Goal: Transaction & Acquisition: Purchase product/service

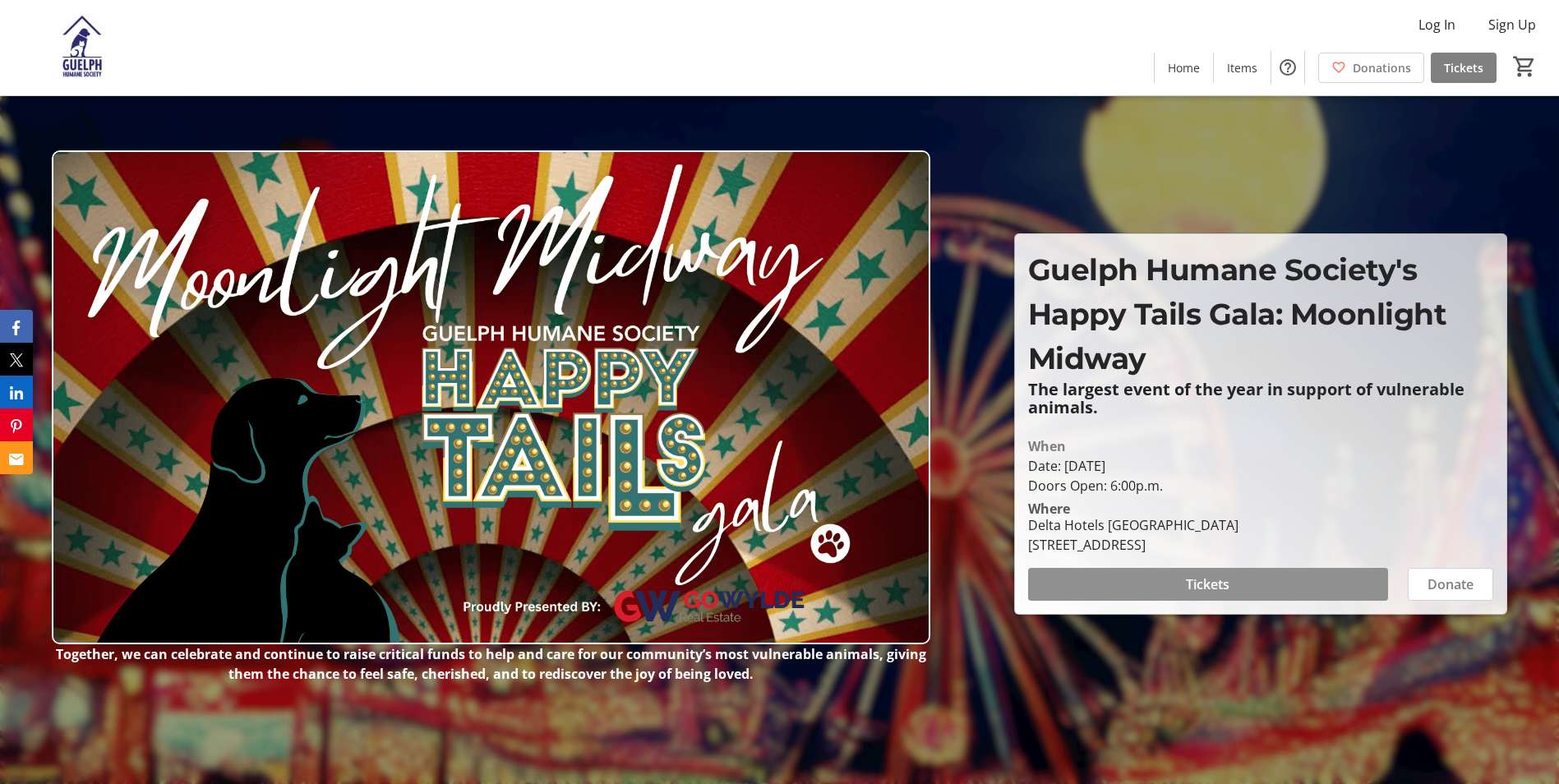
click at [1222, 589] on span "Tickets" at bounding box center [1208, 585] width 44 height 20
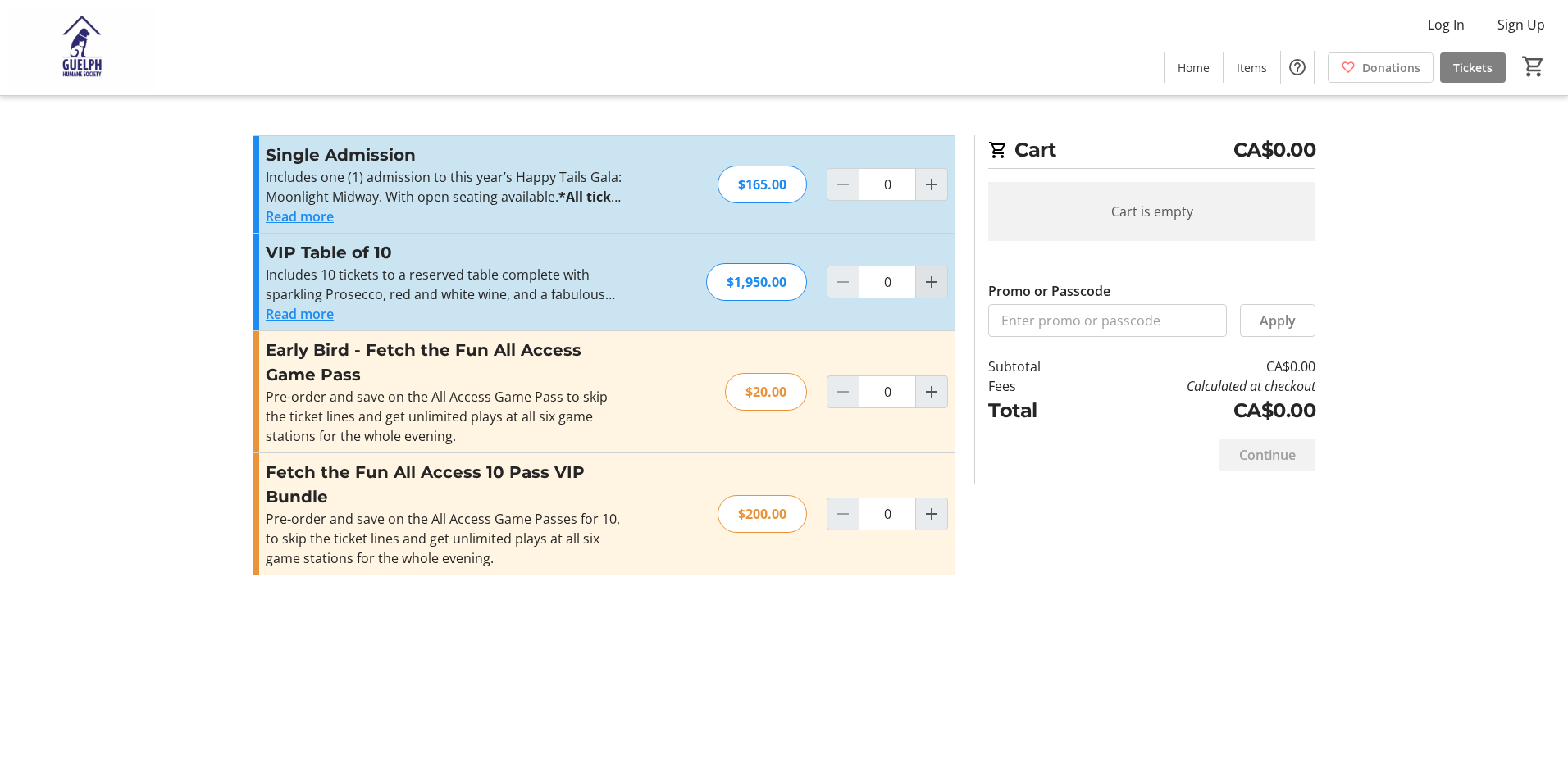
click at [933, 283] on mat-icon "Increment by one" at bounding box center [932, 282] width 20 height 20
type input "1"
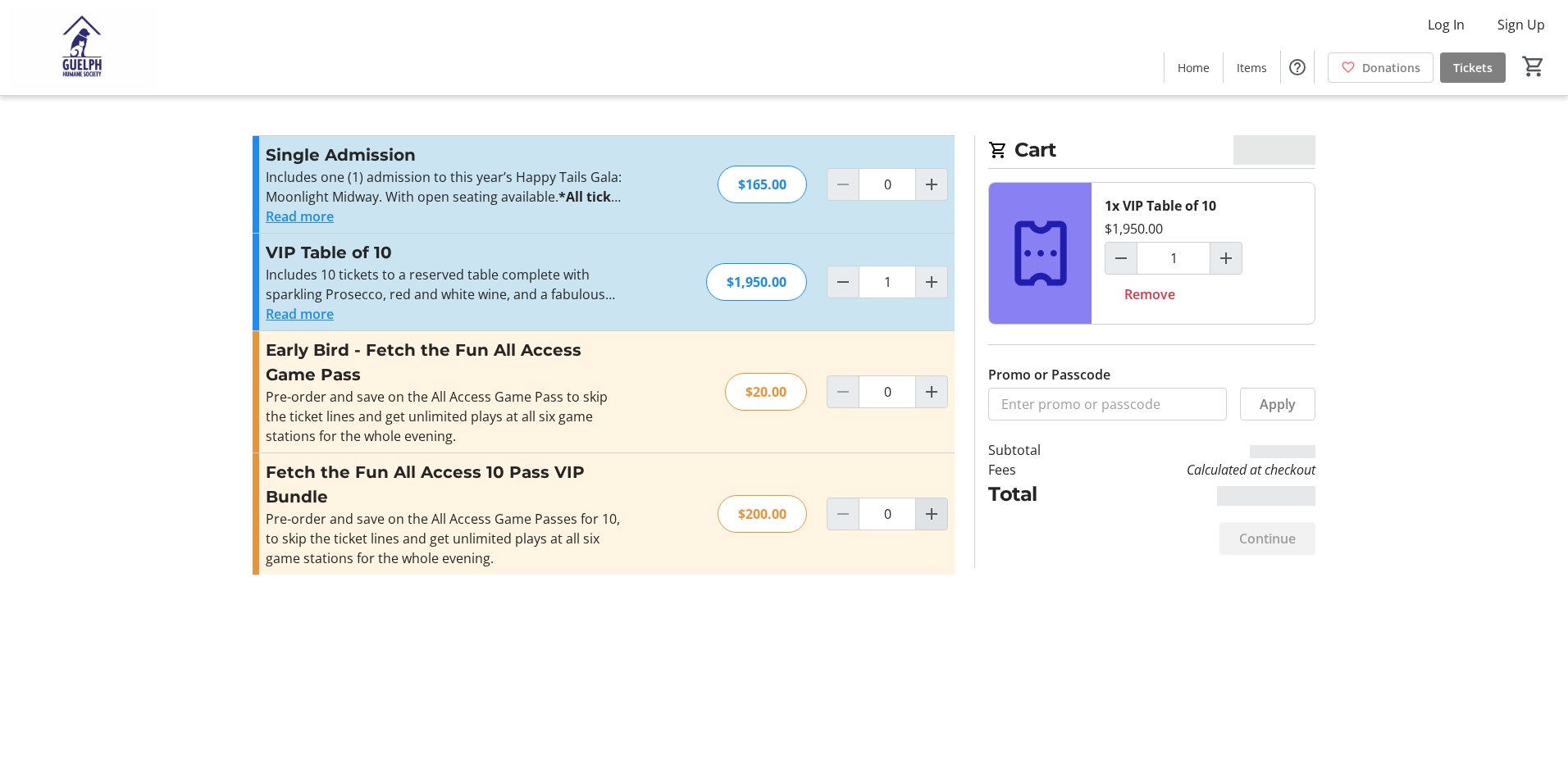
click at [937, 518] on mat-icon "Increment by one" at bounding box center [932, 514] width 20 height 20
type input "1"
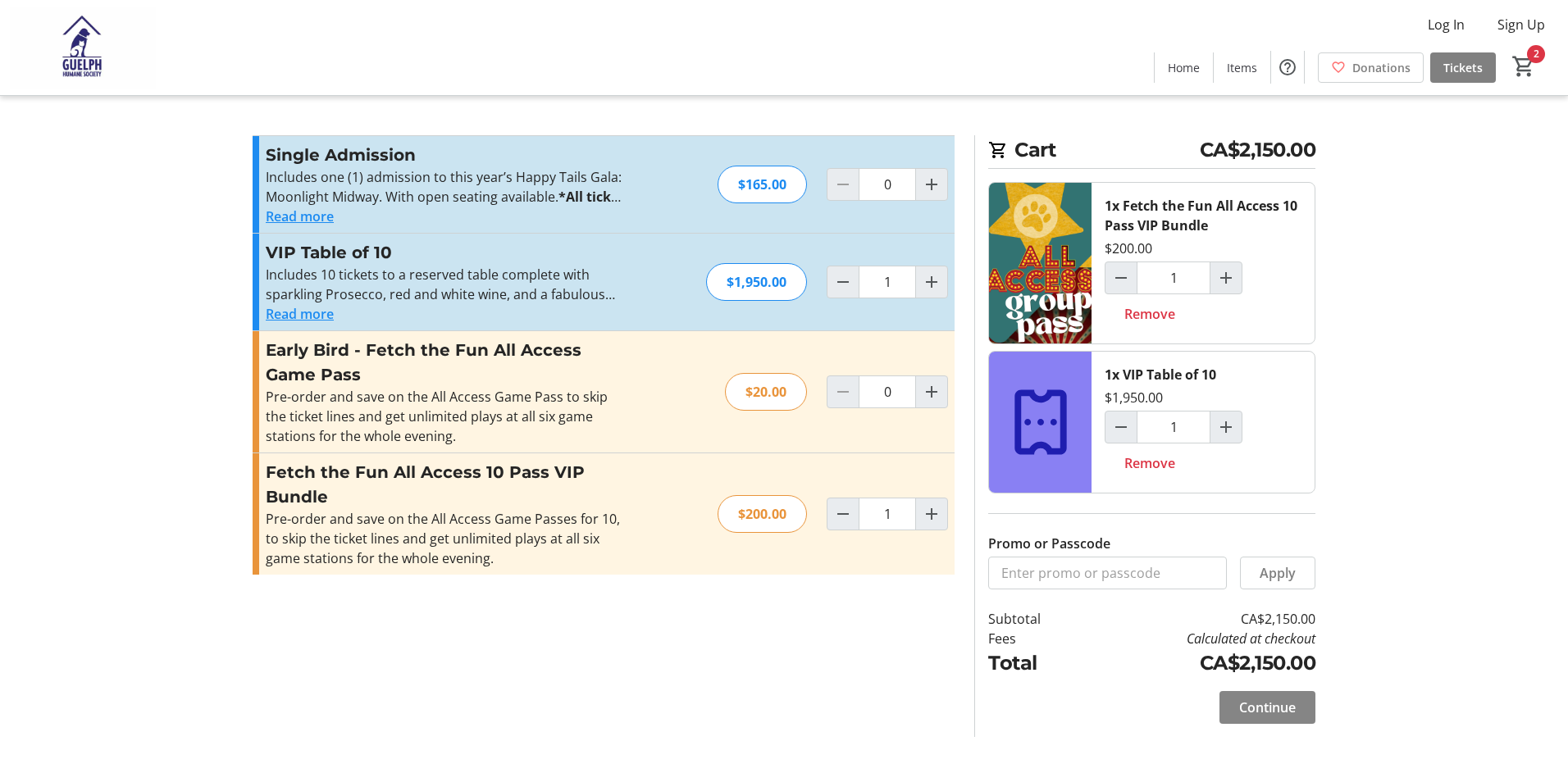
click at [1270, 704] on span "Continue" at bounding box center [1267, 708] width 57 height 20
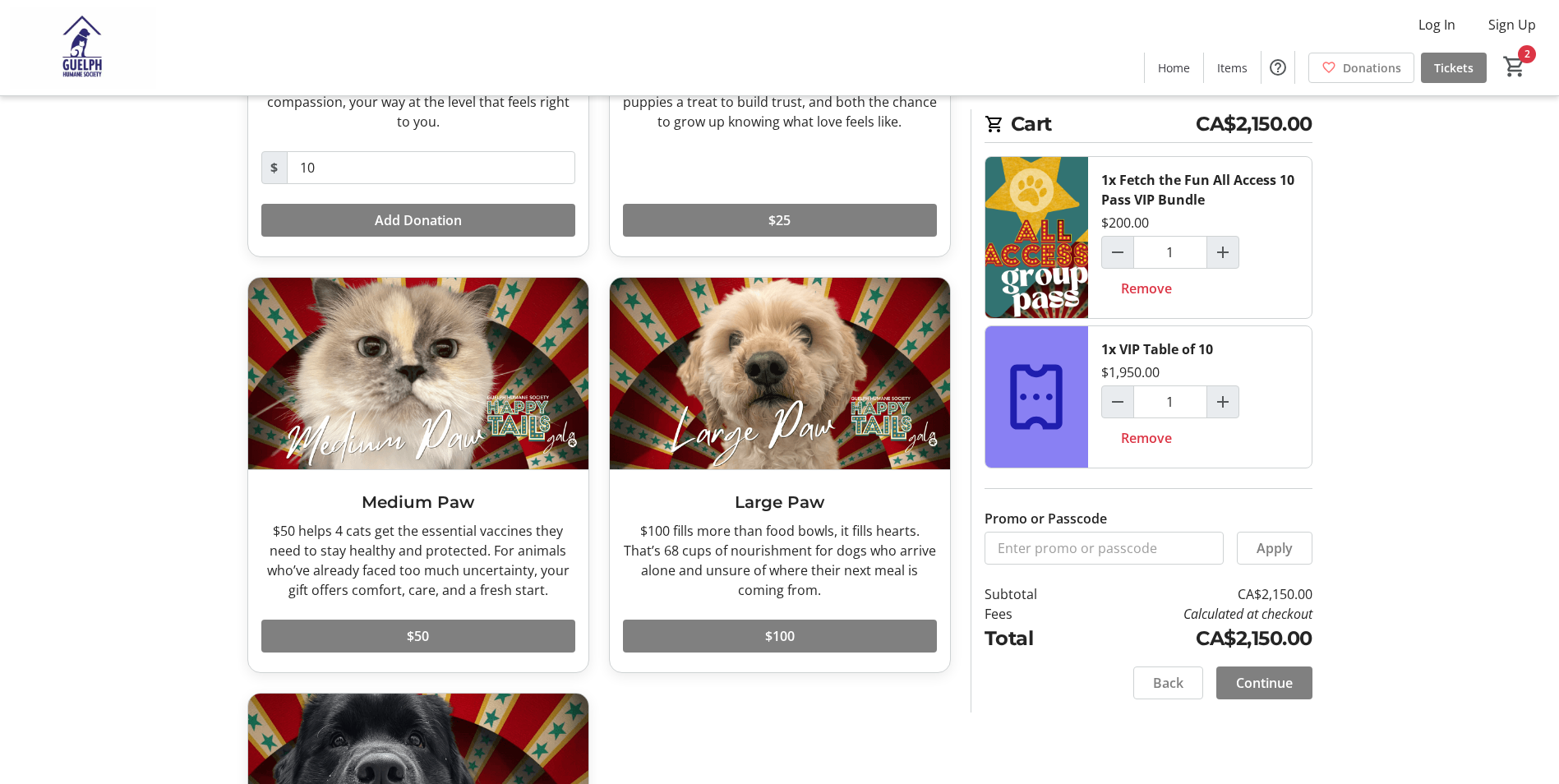
scroll to position [352, 0]
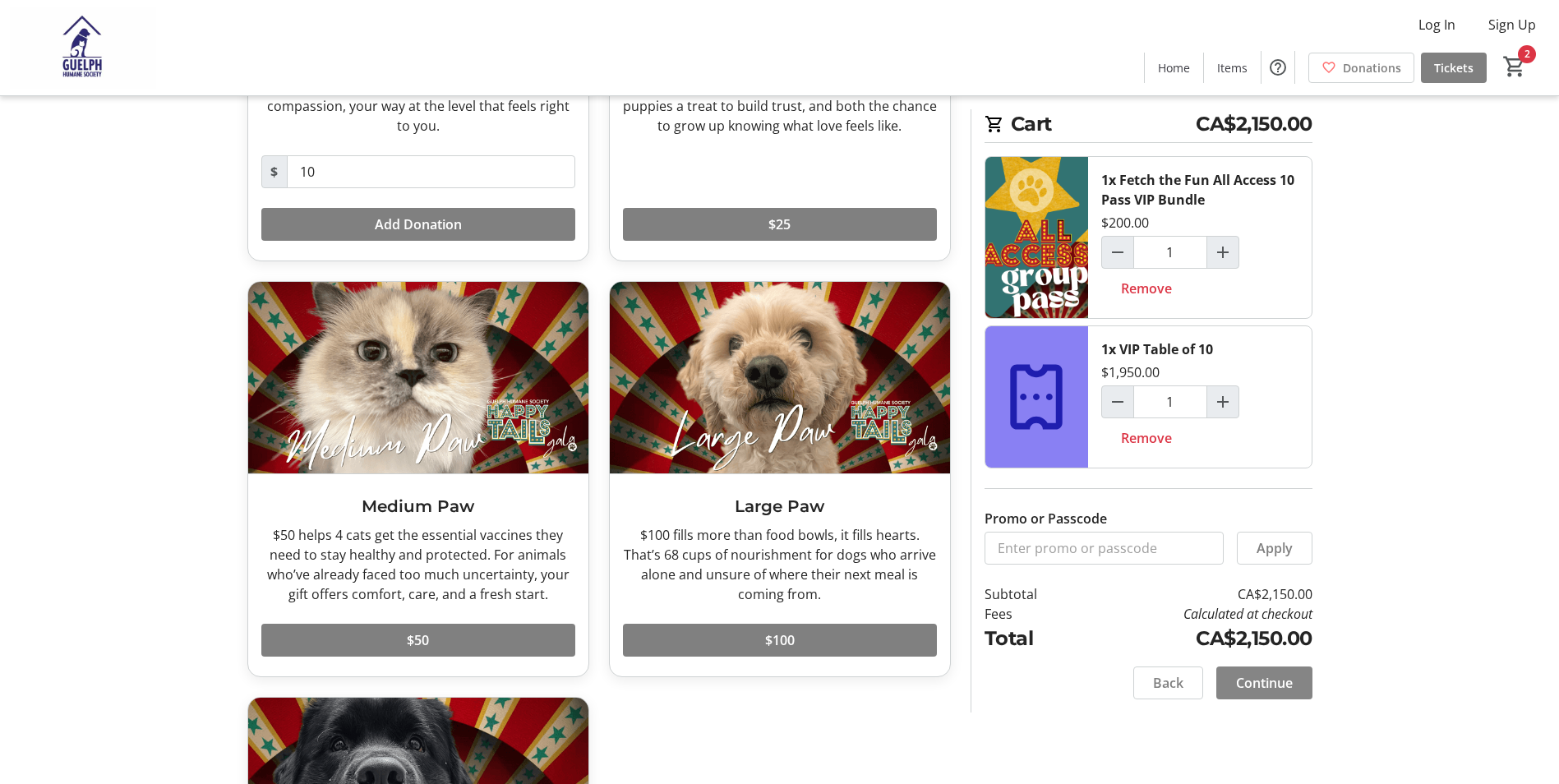
click at [1255, 681] on span "Continue" at bounding box center [1264, 683] width 57 height 20
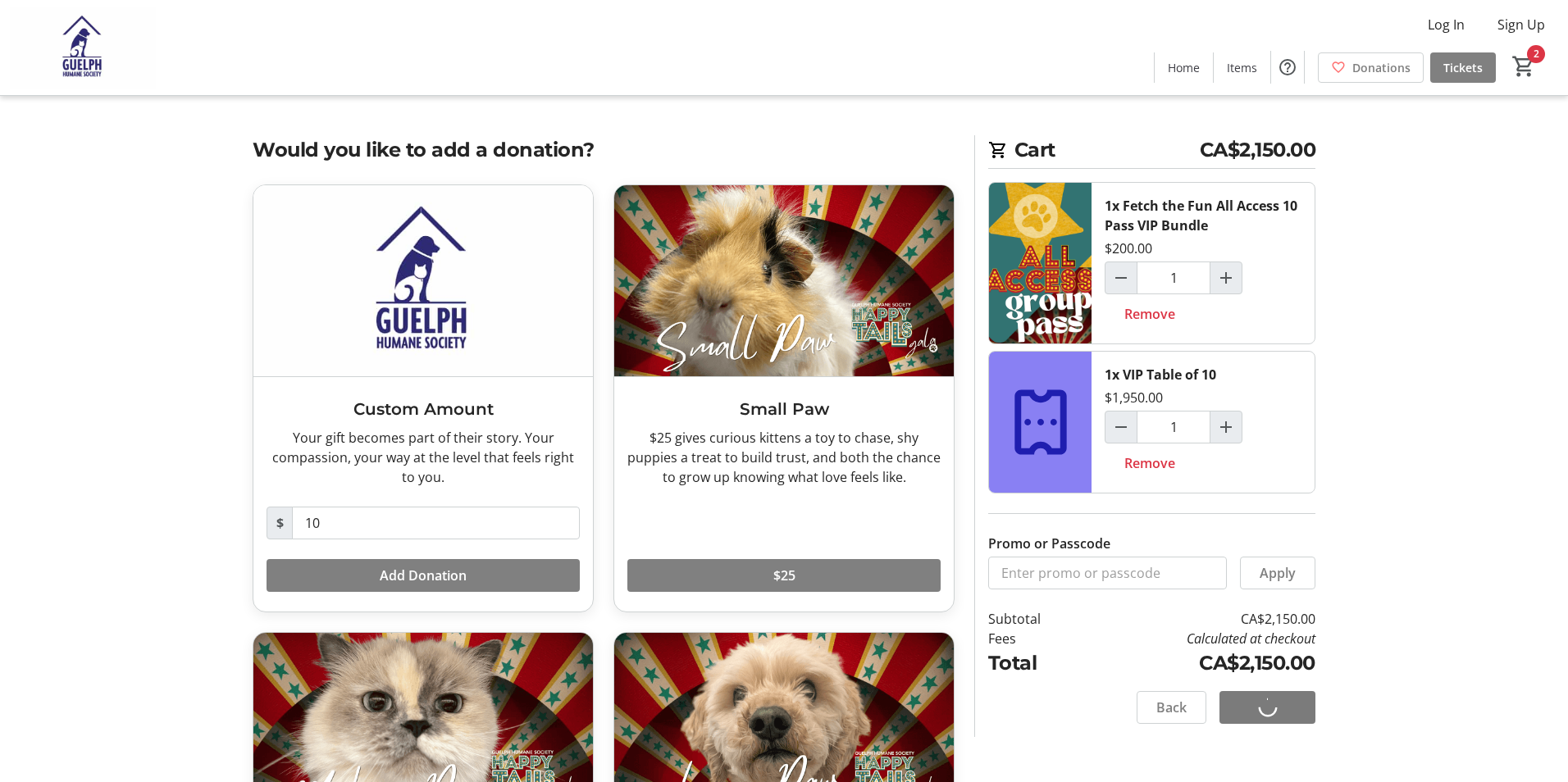
select select "CA"
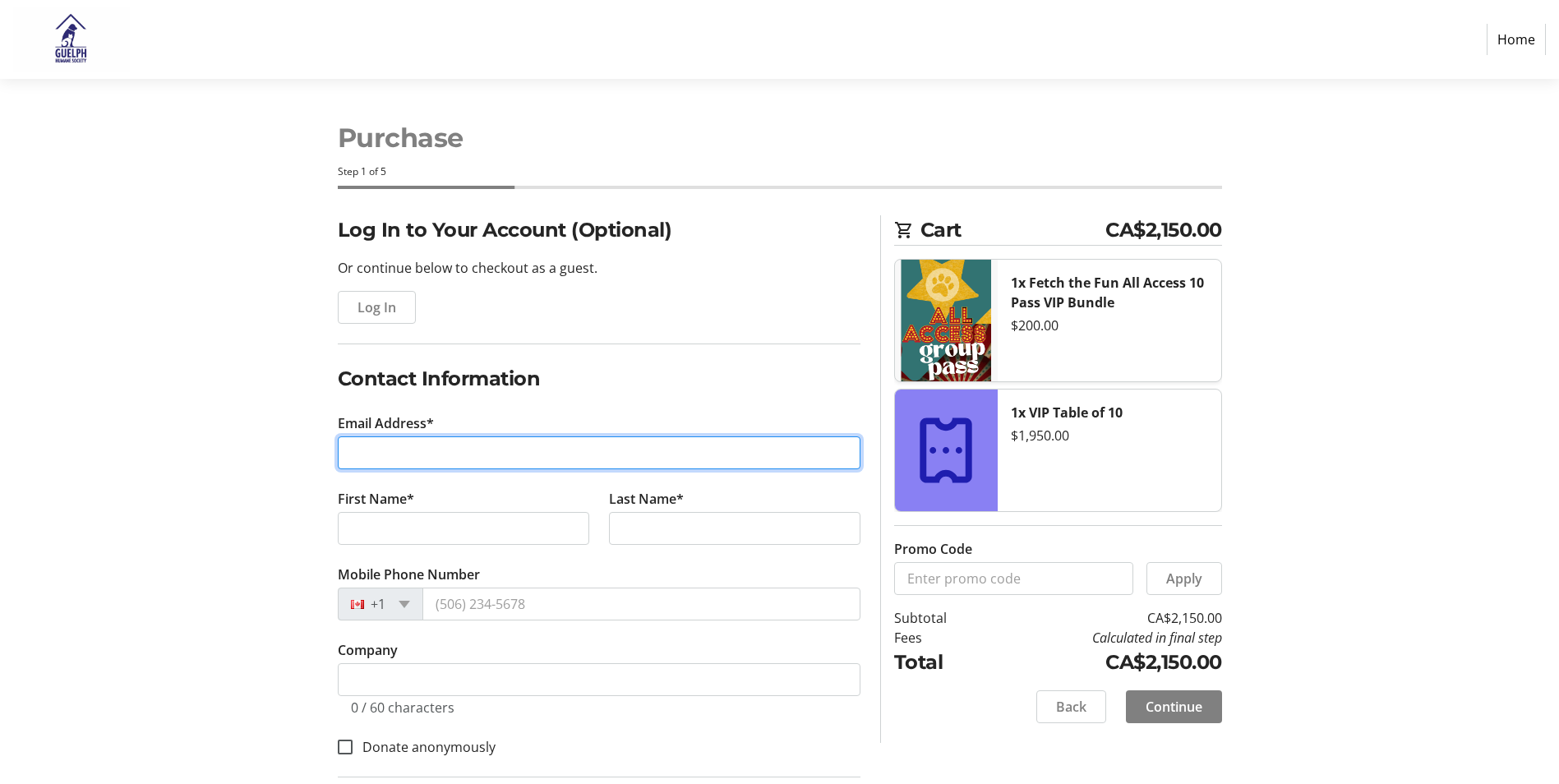
click at [478, 455] on input "Email Address*" at bounding box center [599, 453] width 523 height 33
type input "[EMAIL_ADDRESS][DOMAIN_NAME]"
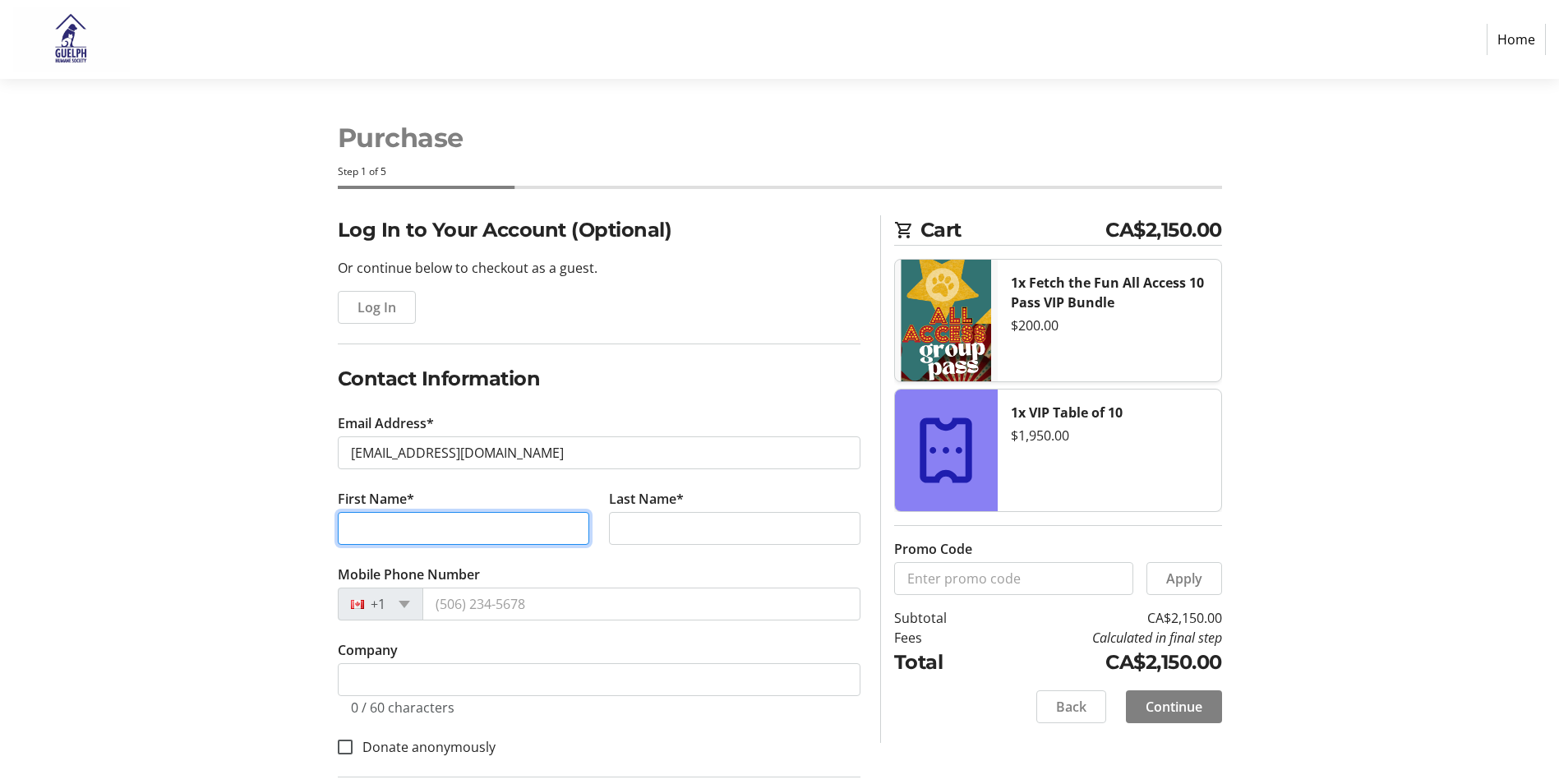
type input "[PERSON_NAME]"
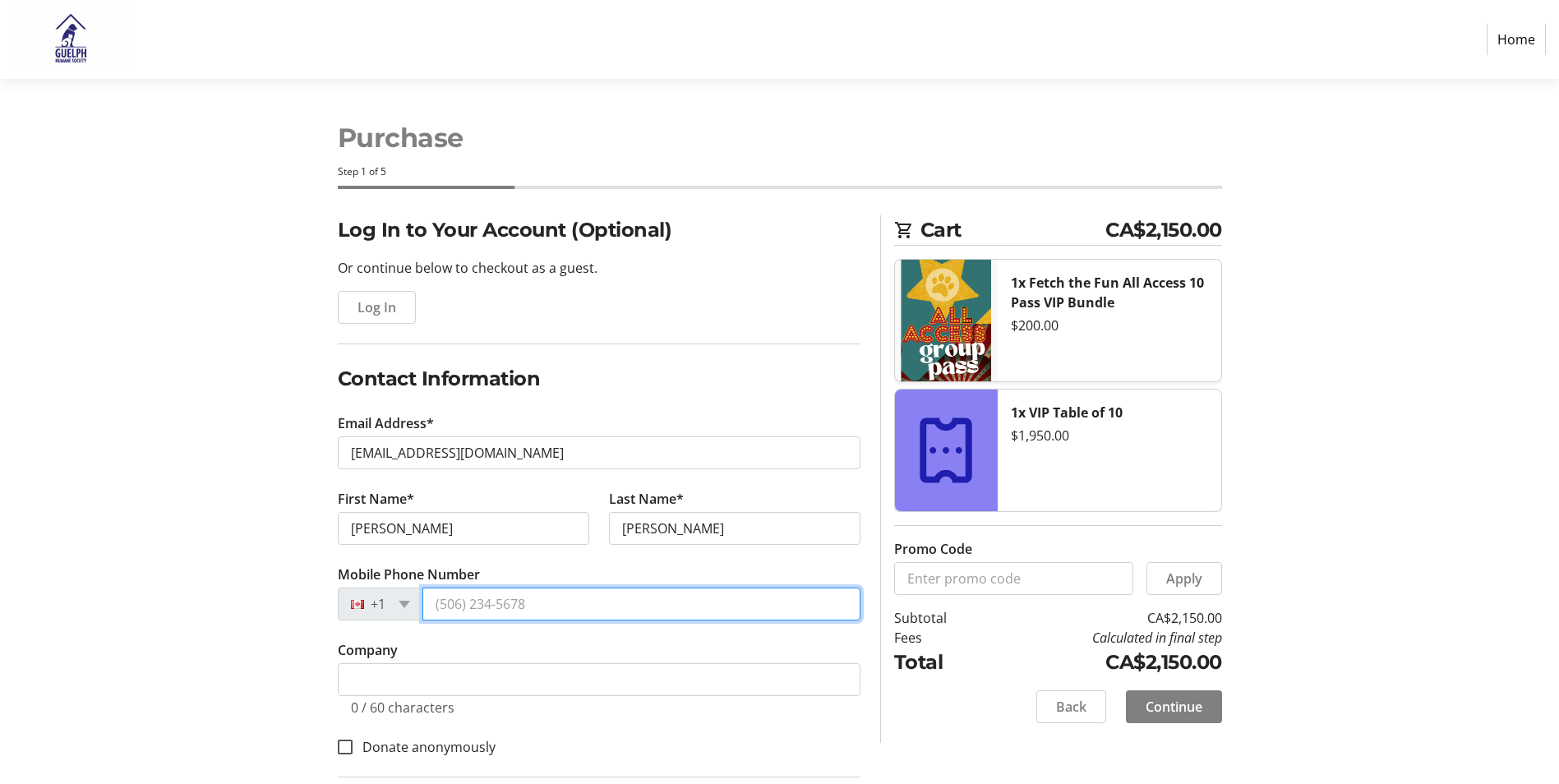
type input "[PHONE_NUMBER]"
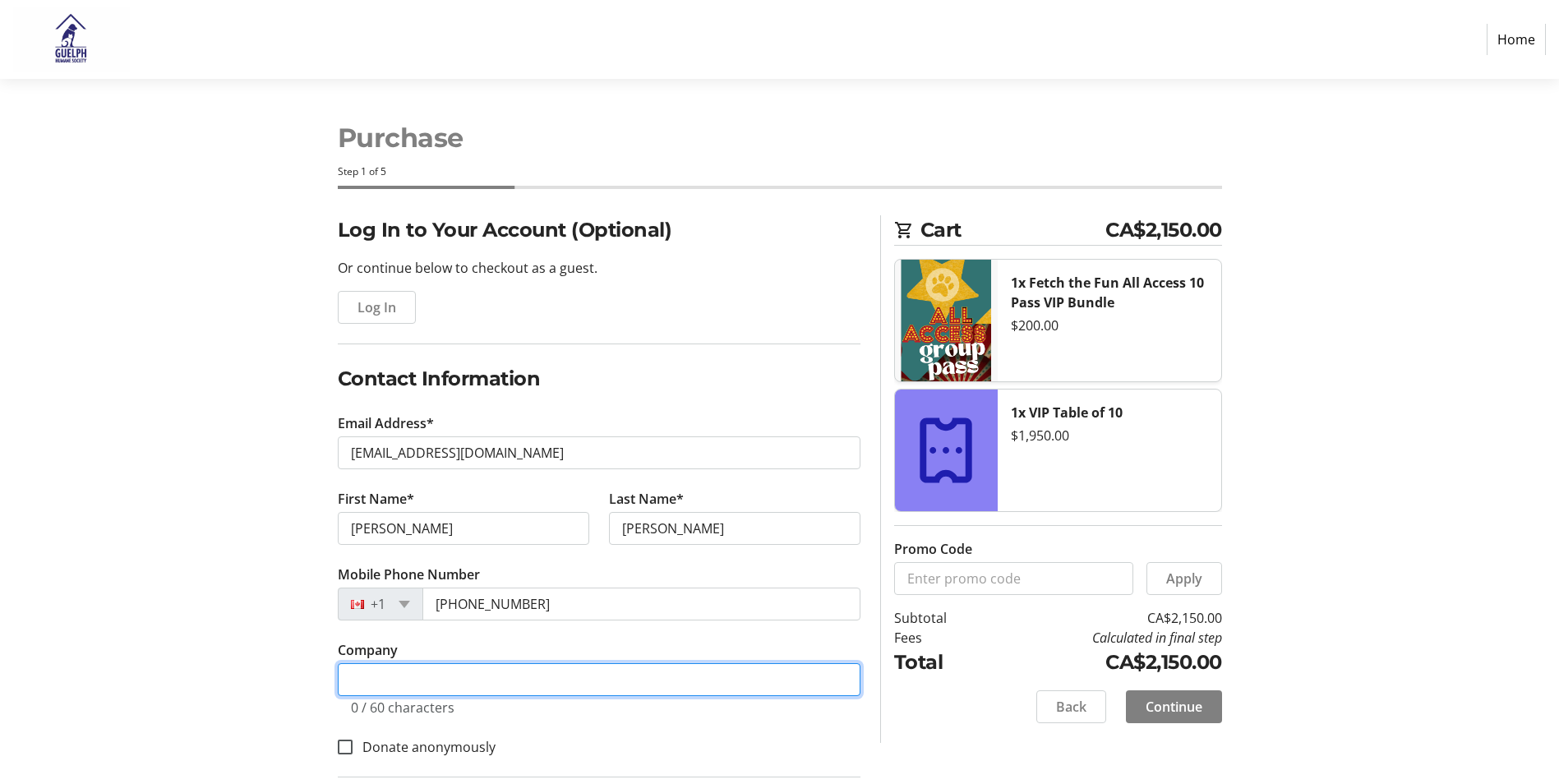
type input "Thermal Tech Mechanical Ltd"
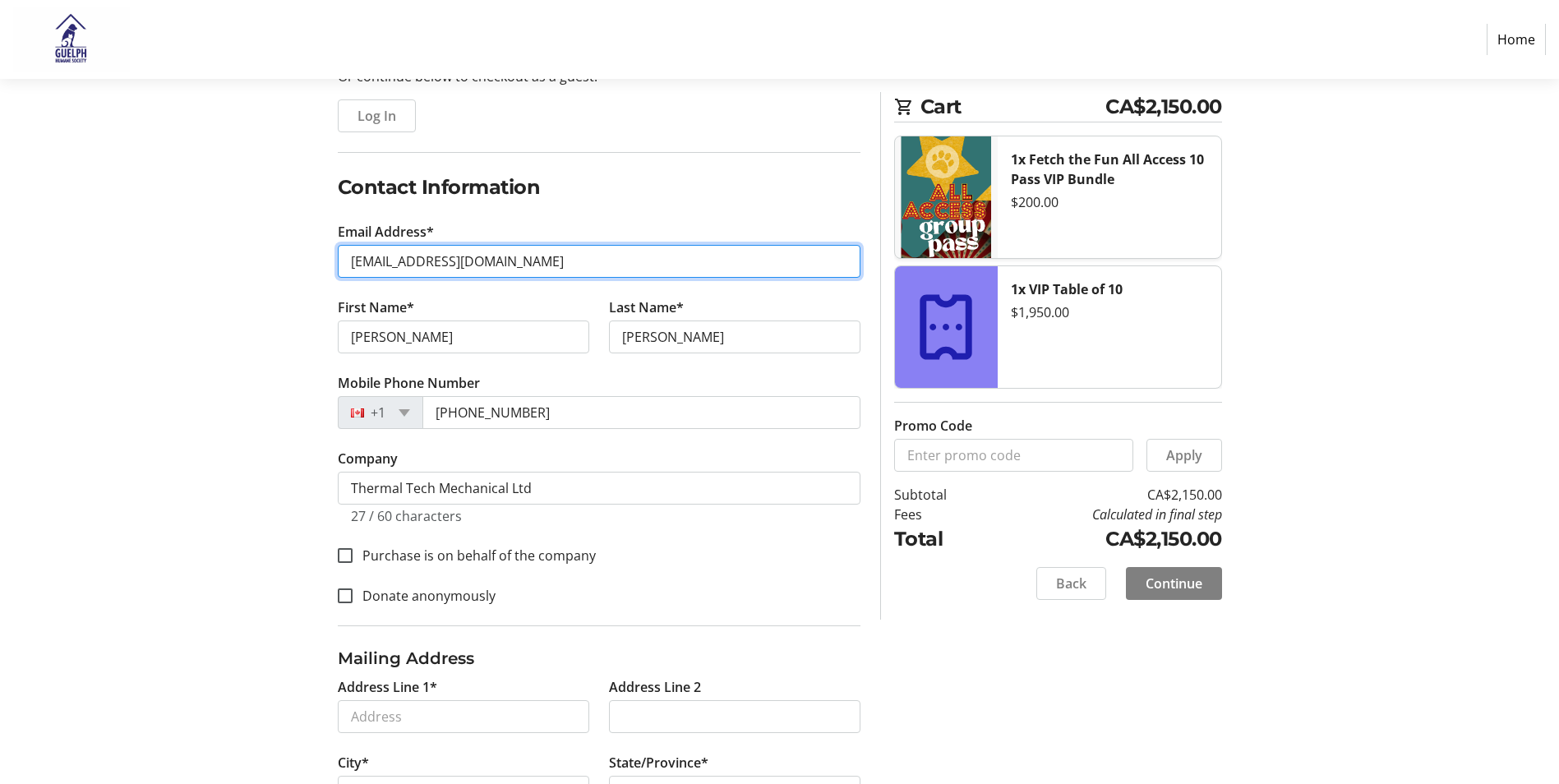
scroll to position [246, 0]
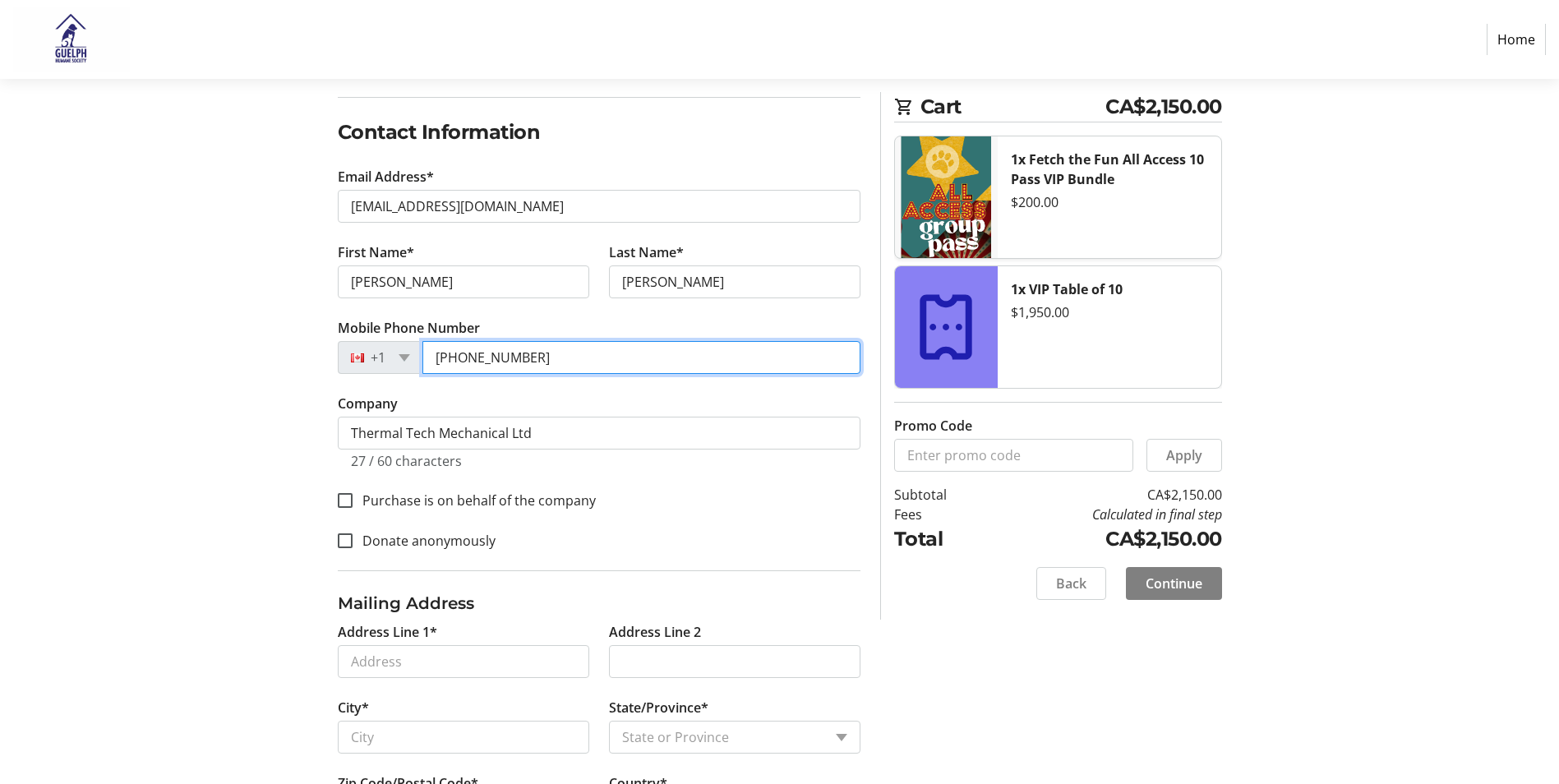
drag, startPoint x: 538, startPoint y: 354, endPoint x: 471, endPoint y: 354, distance: 67.0
click at [471, 354] on input "[PHONE_NUMBER]" at bounding box center [642, 357] width 438 height 33
type input "[PHONE_NUMBER]"
click at [350, 502] on input "Purchase is on behalf of the company" at bounding box center [345, 500] width 15 height 15
checkbox input "true"
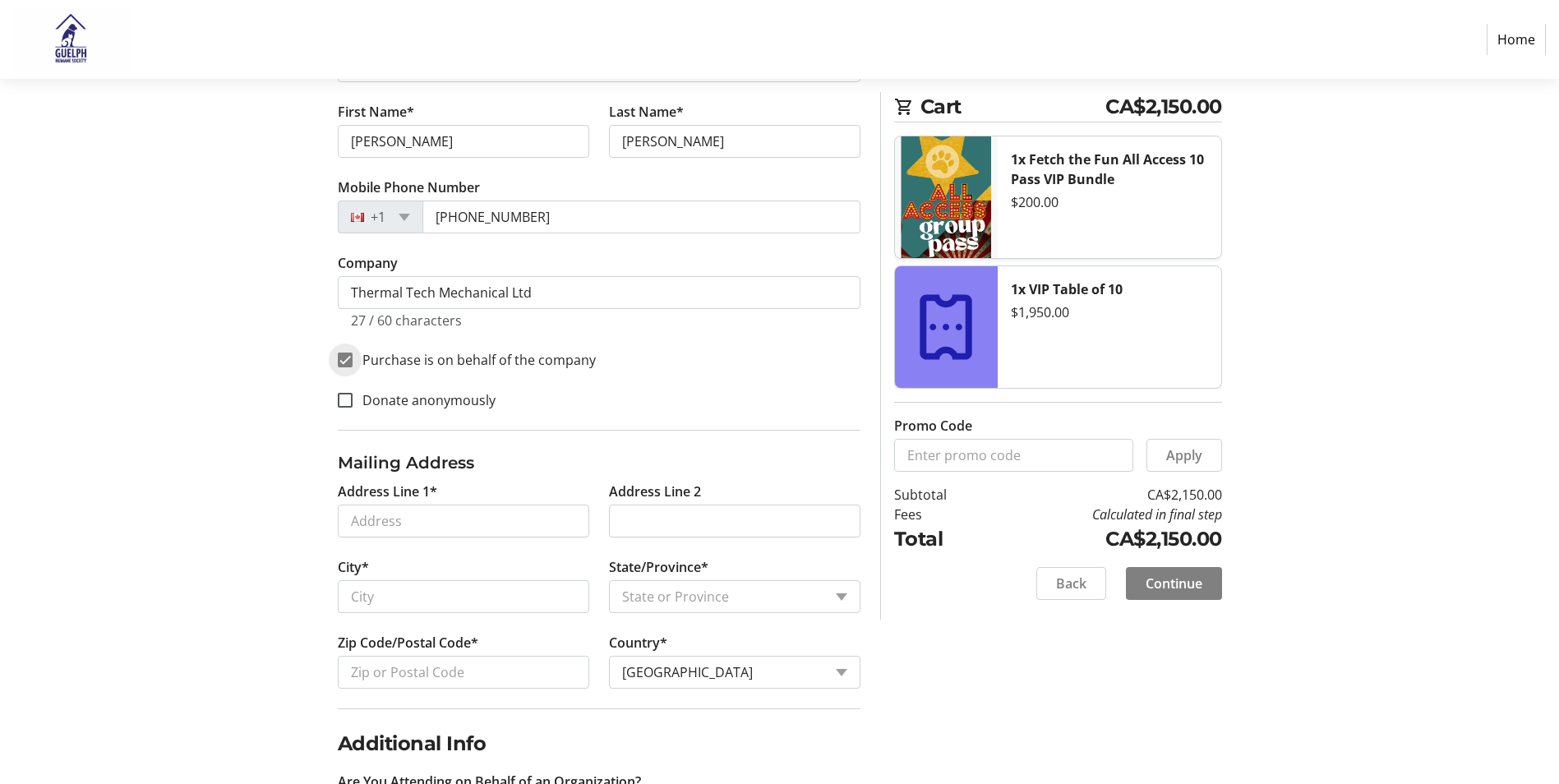
scroll to position [470, 0]
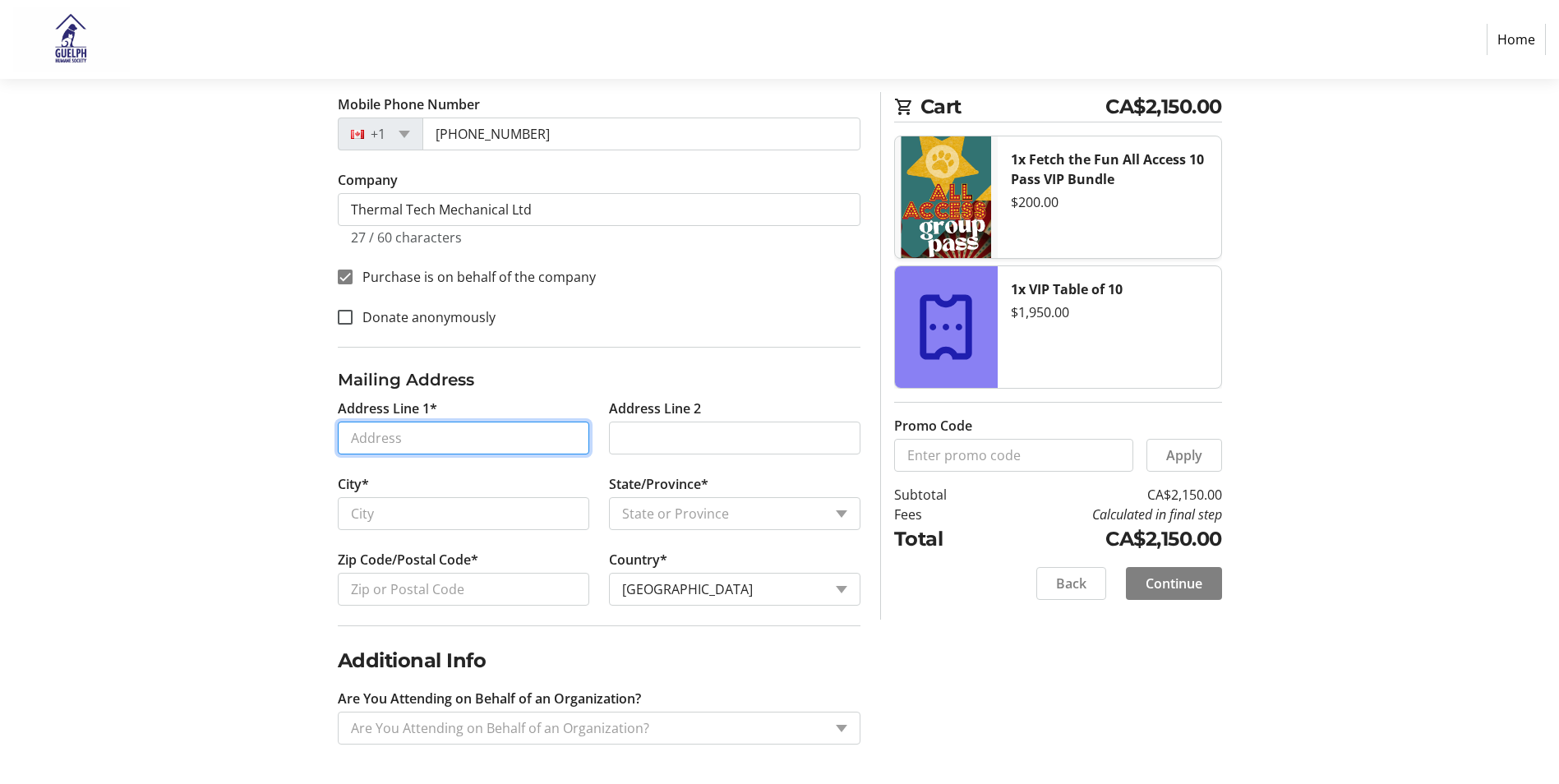
click at [439, 435] on input "Address Line 1*" at bounding box center [463, 438] width 251 height 33
type input "[STREET_ADDRESS]"
type input "[GEOGRAPHIC_DATA]"
select select "ON"
type input "N0B 1M0"
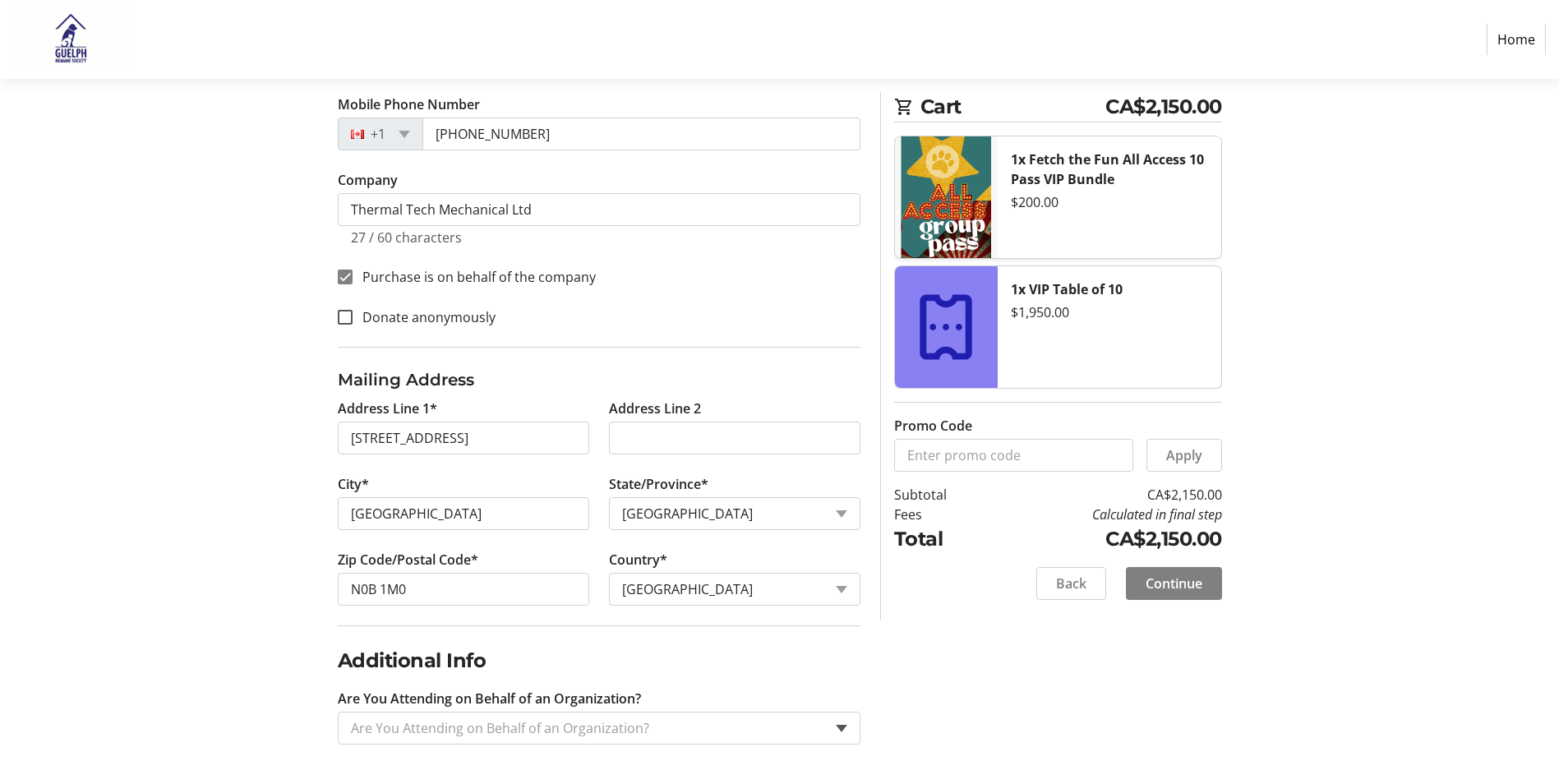
click at [838, 727] on span at bounding box center [841, 728] width 12 height 7
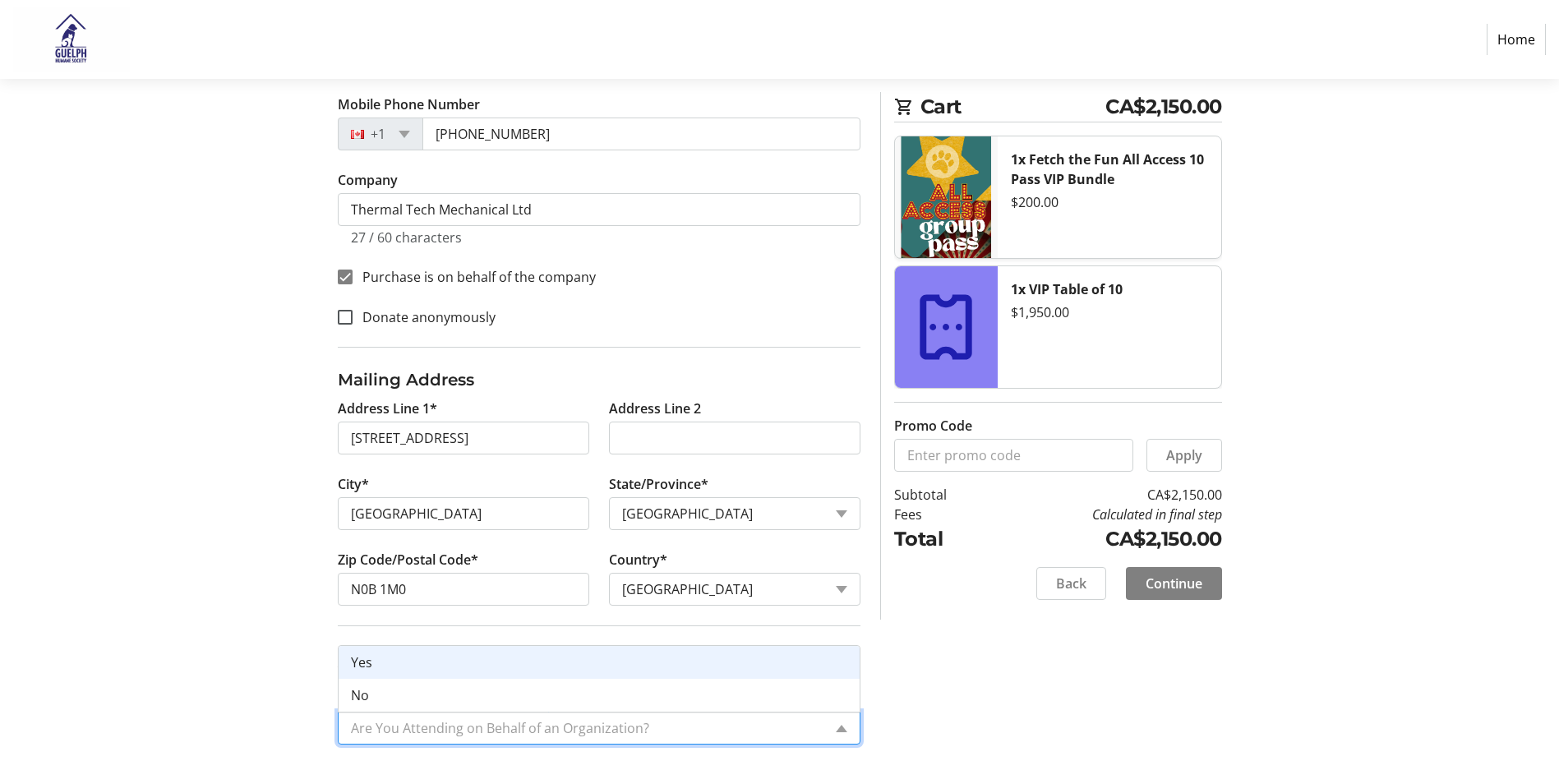
click at [515, 662] on div "Yes" at bounding box center [599, 662] width 521 height 33
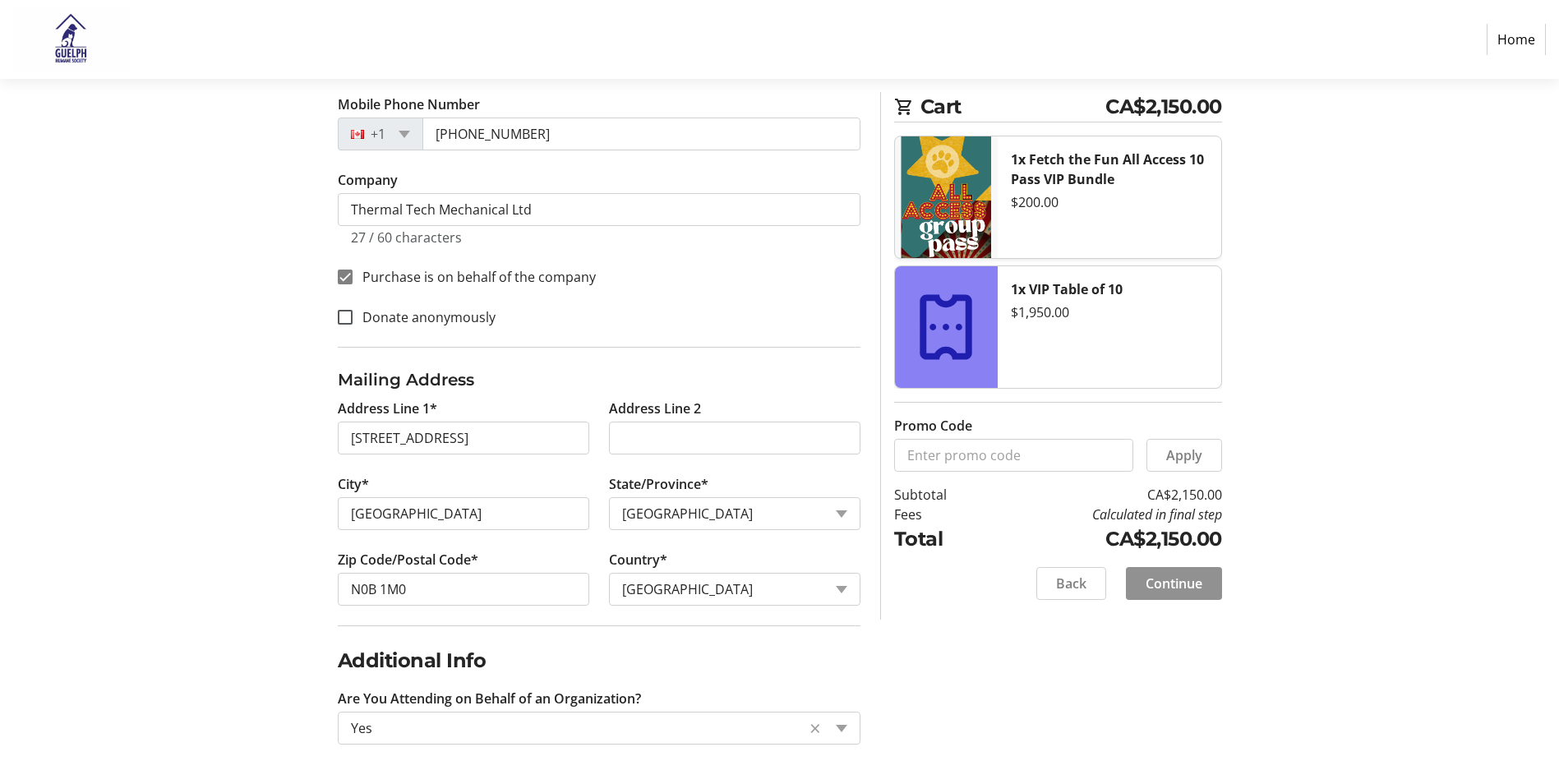
click at [1179, 587] on span "Continue" at bounding box center [1174, 584] width 57 height 20
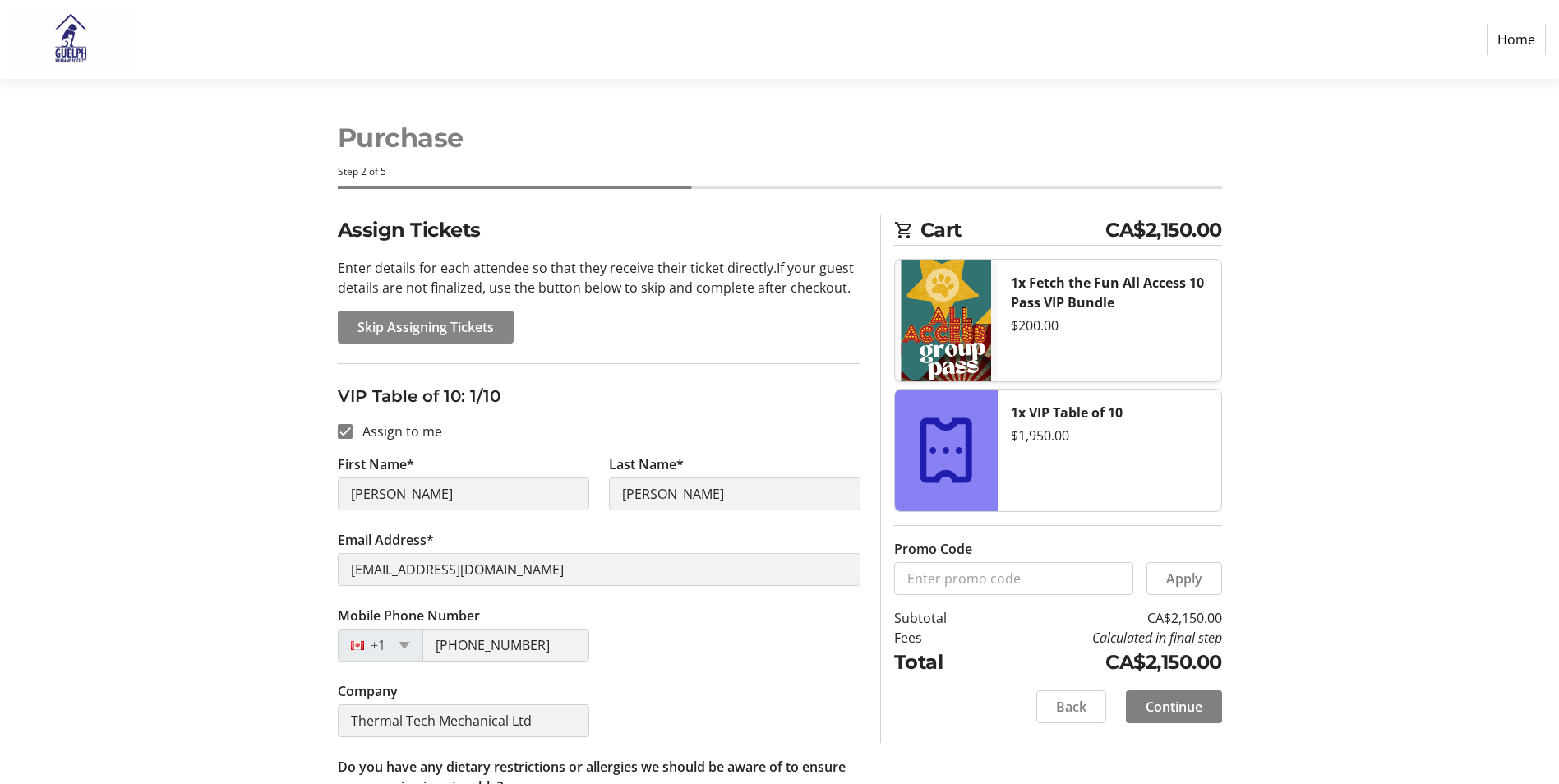
click at [449, 334] on span "Skip Assigning Tickets" at bounding box center [425, 327] width 136 height 20
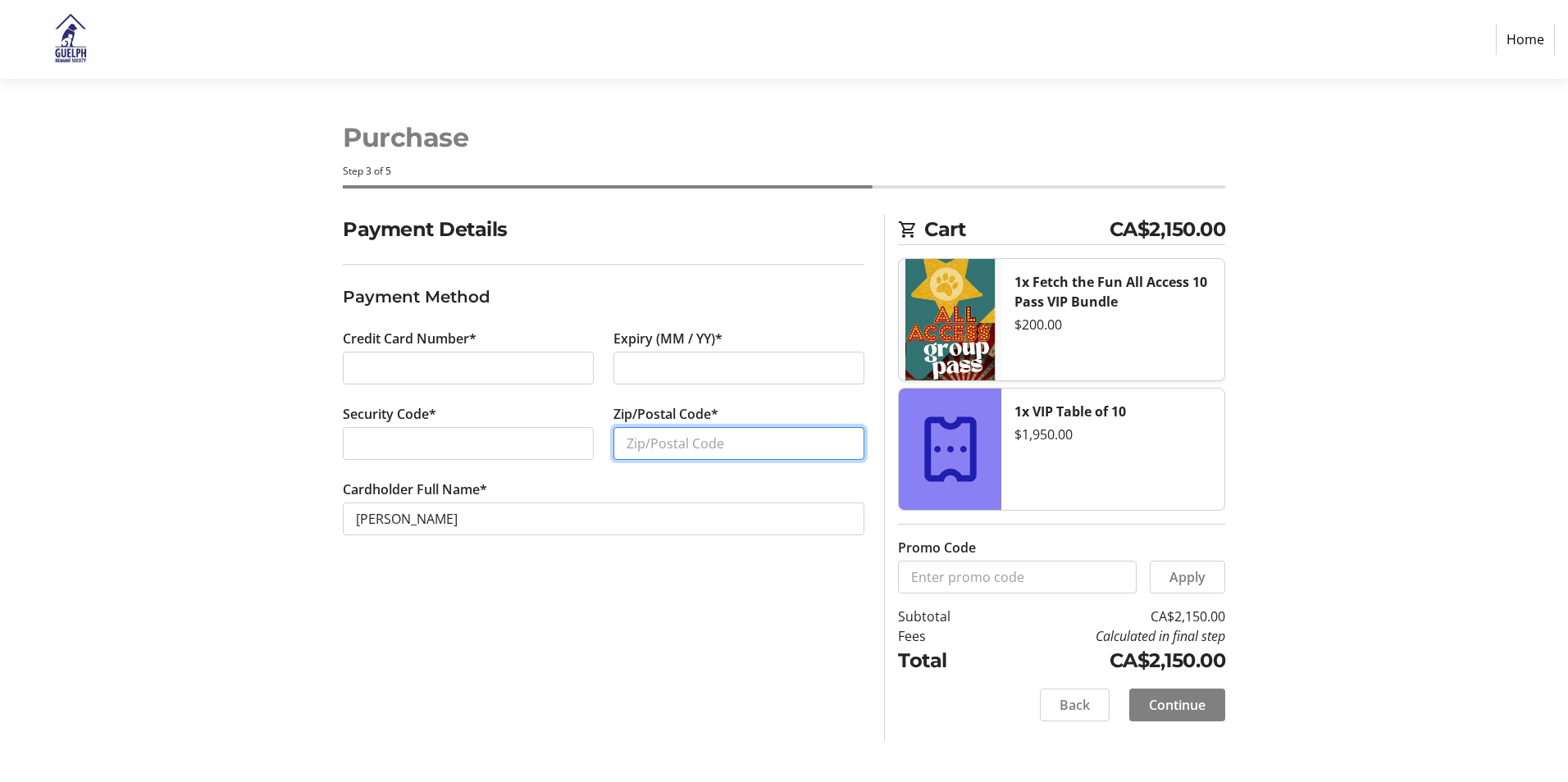
click at [633, 440] on input "Zip/Postal Code*" at bounding box center [739, 444] width 251 height 33
type input "N0B 1M0"
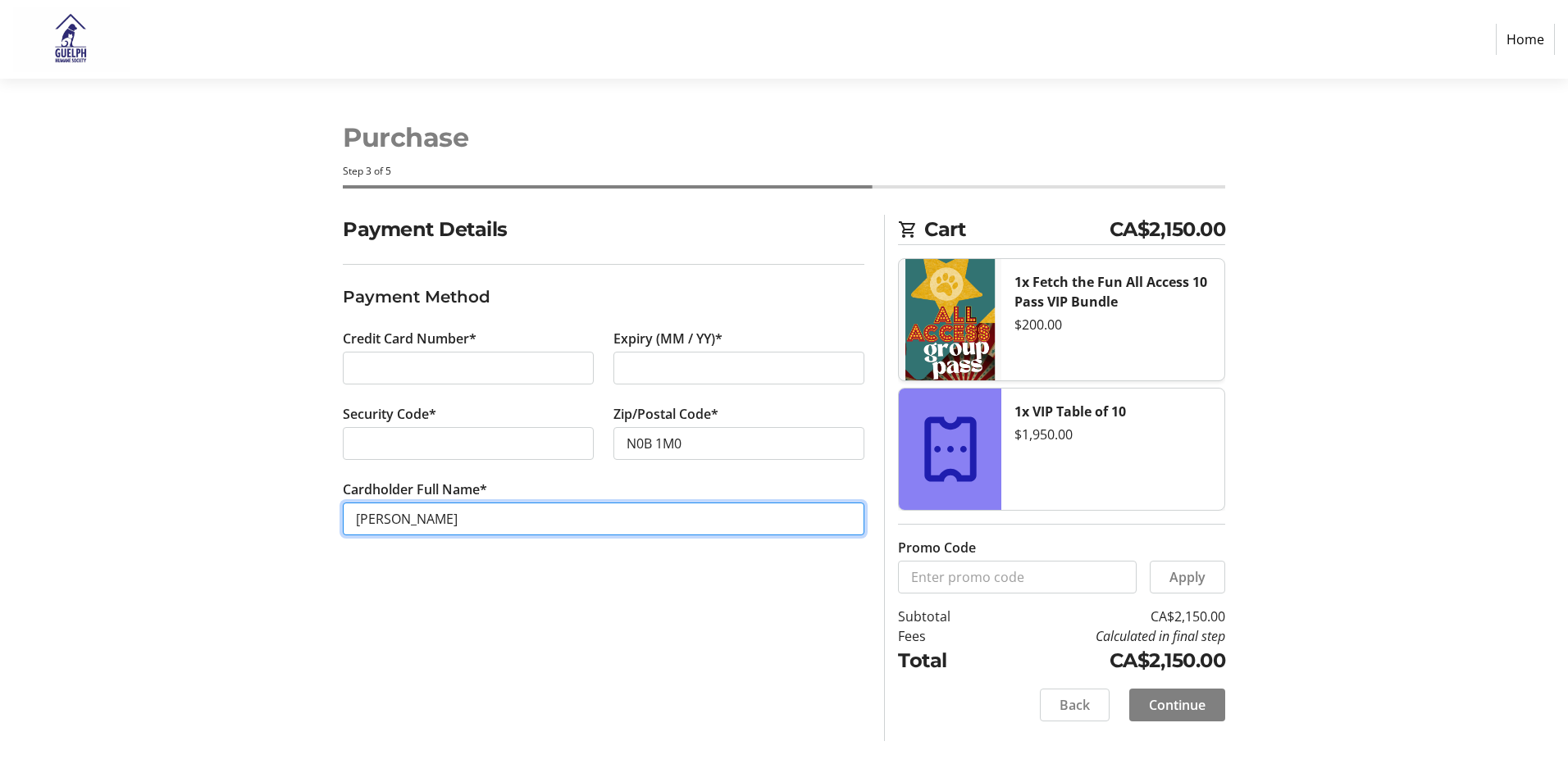
drag, startPoint x: 408, startPoint y: 519, endPoint x: 346, endPoint y: 516, distance: 62.1
click at [346, 516] on input "[PERSON_NAME]" at bounding box center [603, 519] width 522 height 33
type input "[PERSON_NAME]"
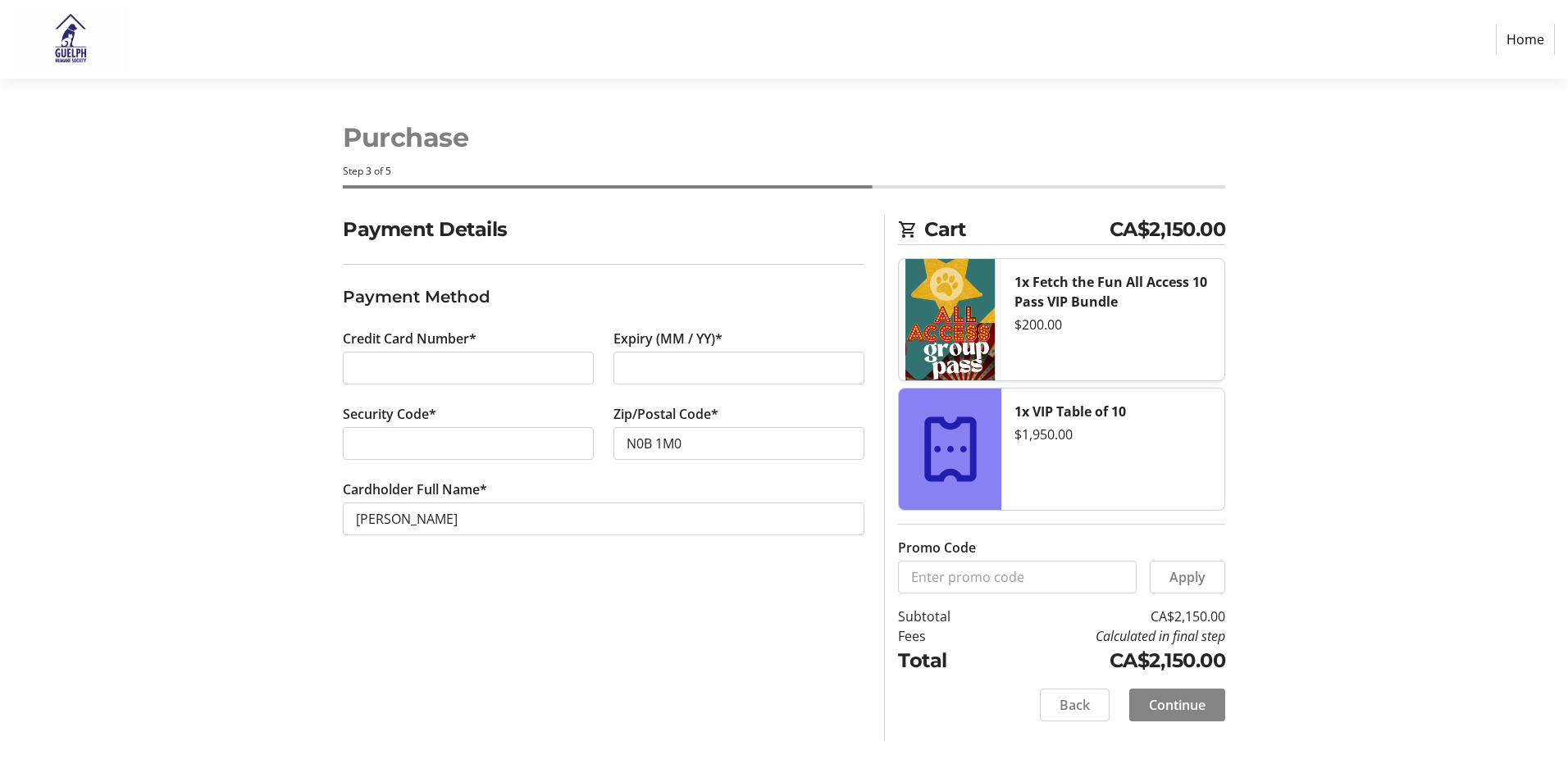
click at [1166, 701] on span "Continue" at bounding box center [1177, 705] width 57 height 20
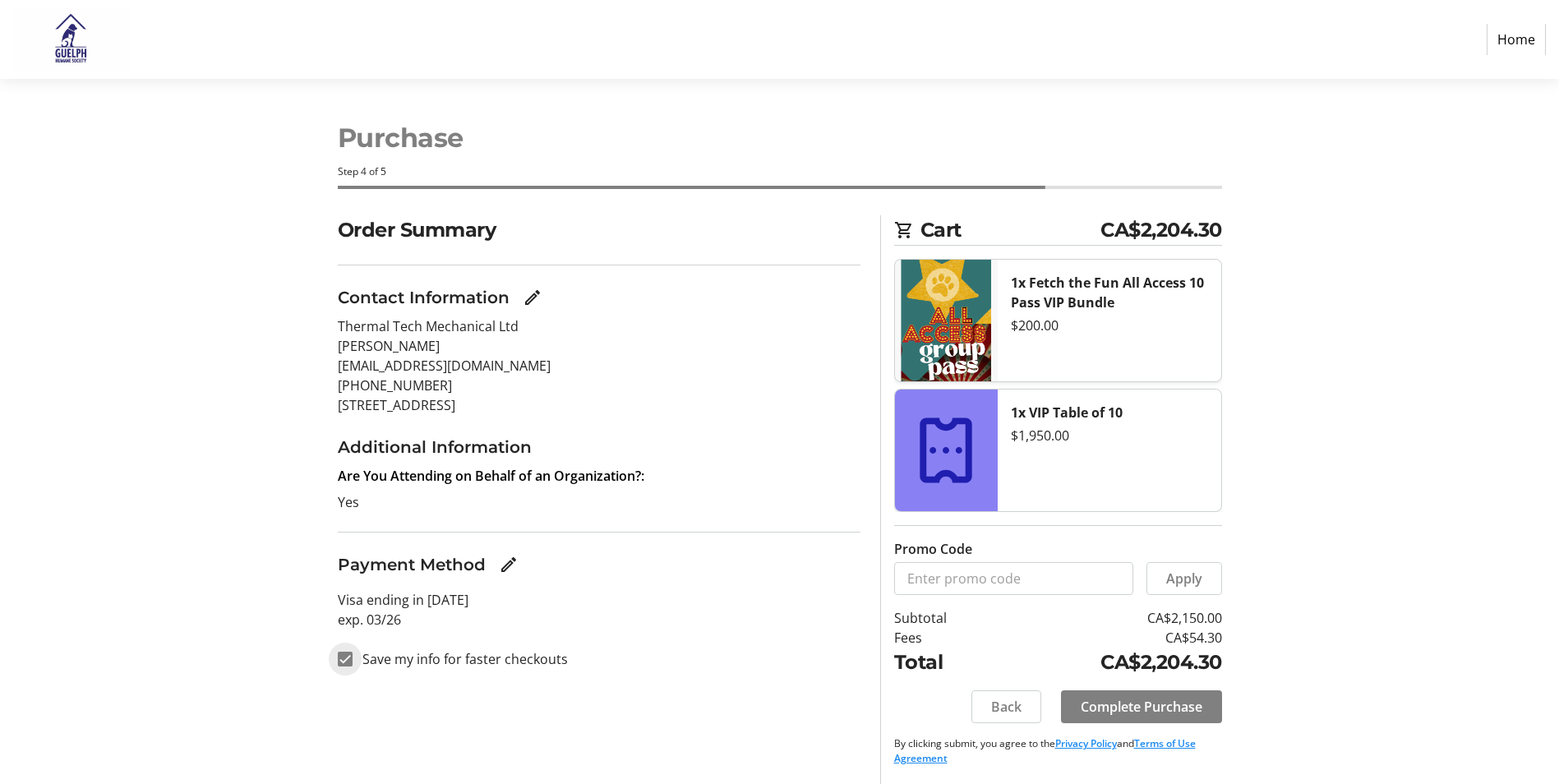
click at [345, 658] on input "Save my info for faster checkouts" at bounding box center [345, 659] width 15 height 15
checkbox input "false"
click at [1148, 705] on span "Complete Purchase" at bounding box center [1141, 707] width 122 height 20
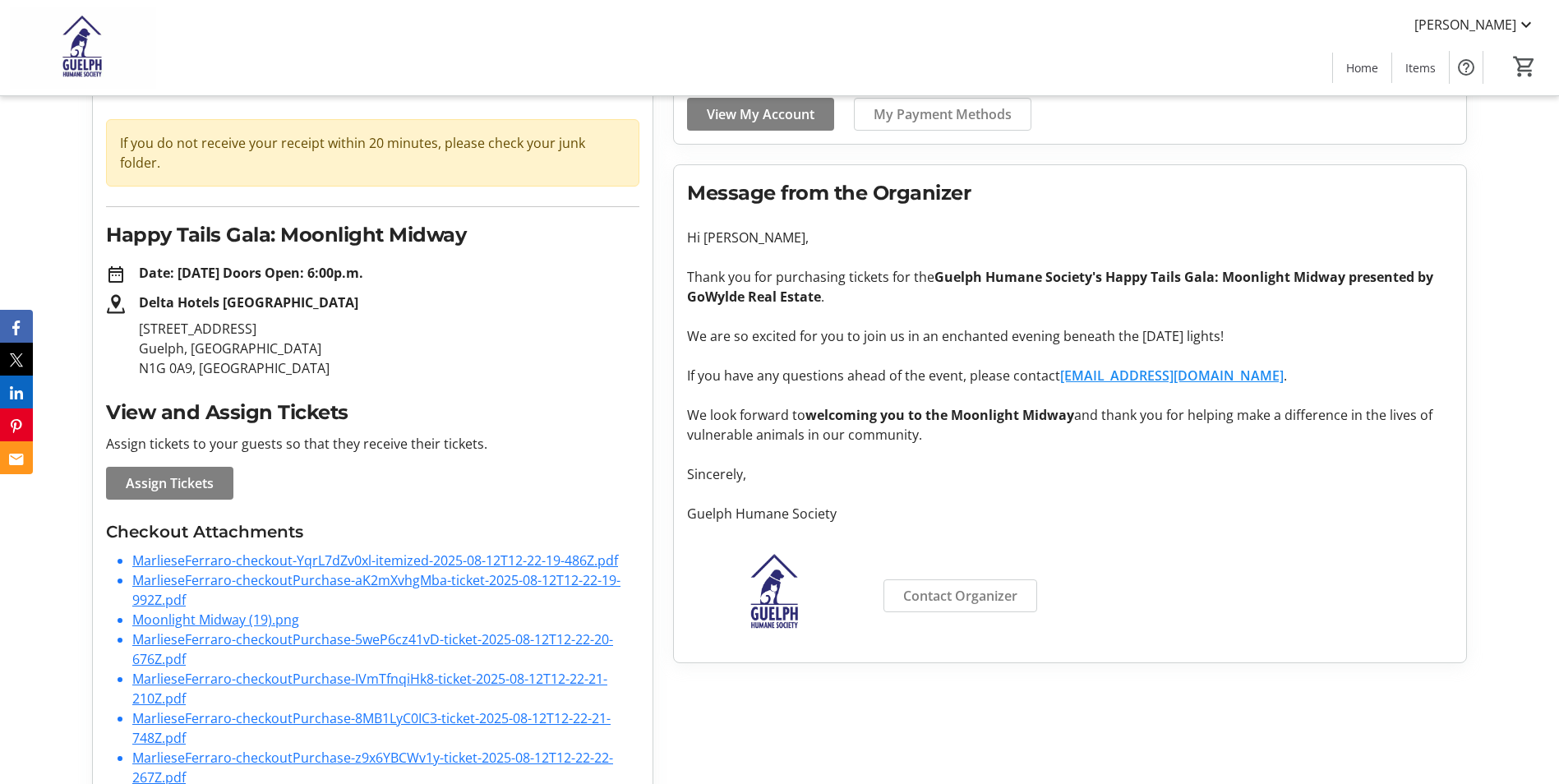
scroll to position [165, 0]
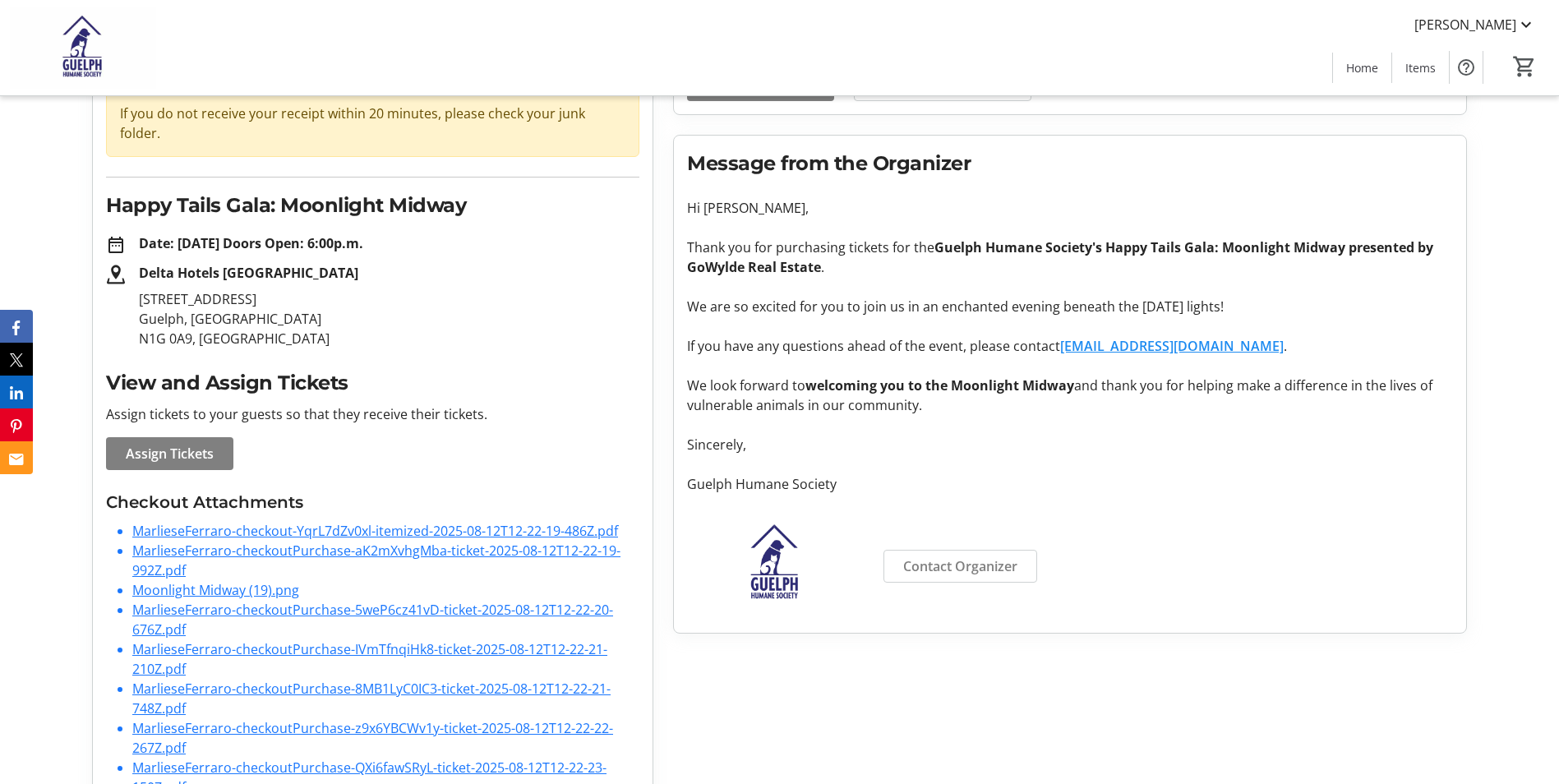
click at [304, 522] on link "MarlieseFerraro-checkout-YqrL7dZv0xl-itemized-2025-08-12T12-22-19-486Z.pdf" at bounding box center [375, 531] width 485 height 18
click at [158, 542] on link "MarlieseFerraro-checkoutPurchase-aK2mXvhgMba-ticket-2025-08-12T12-22-19-992Z.pdf" at bounding box center [376, 561] width 488 height 38
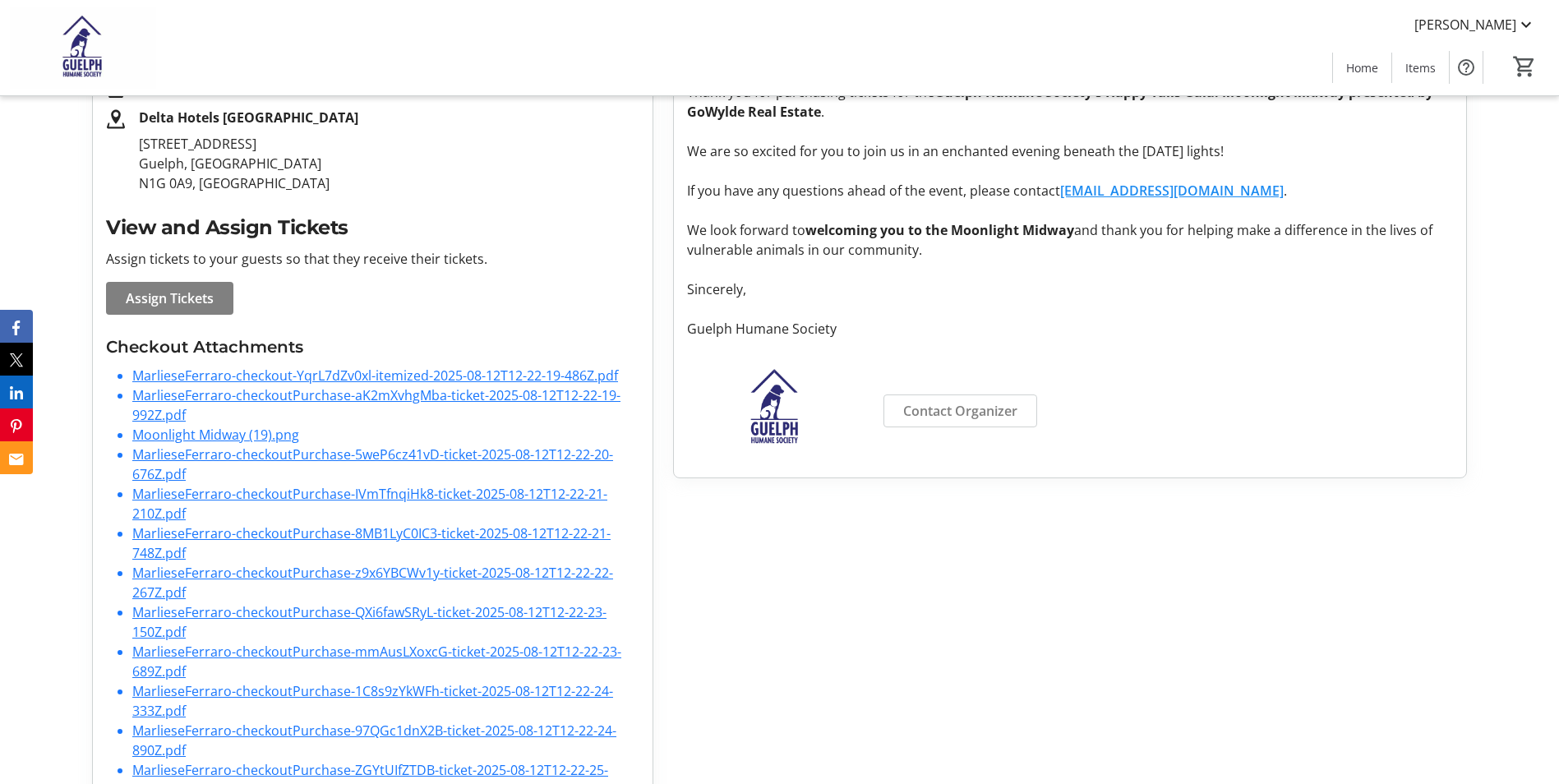
scroll to position [356, 0]
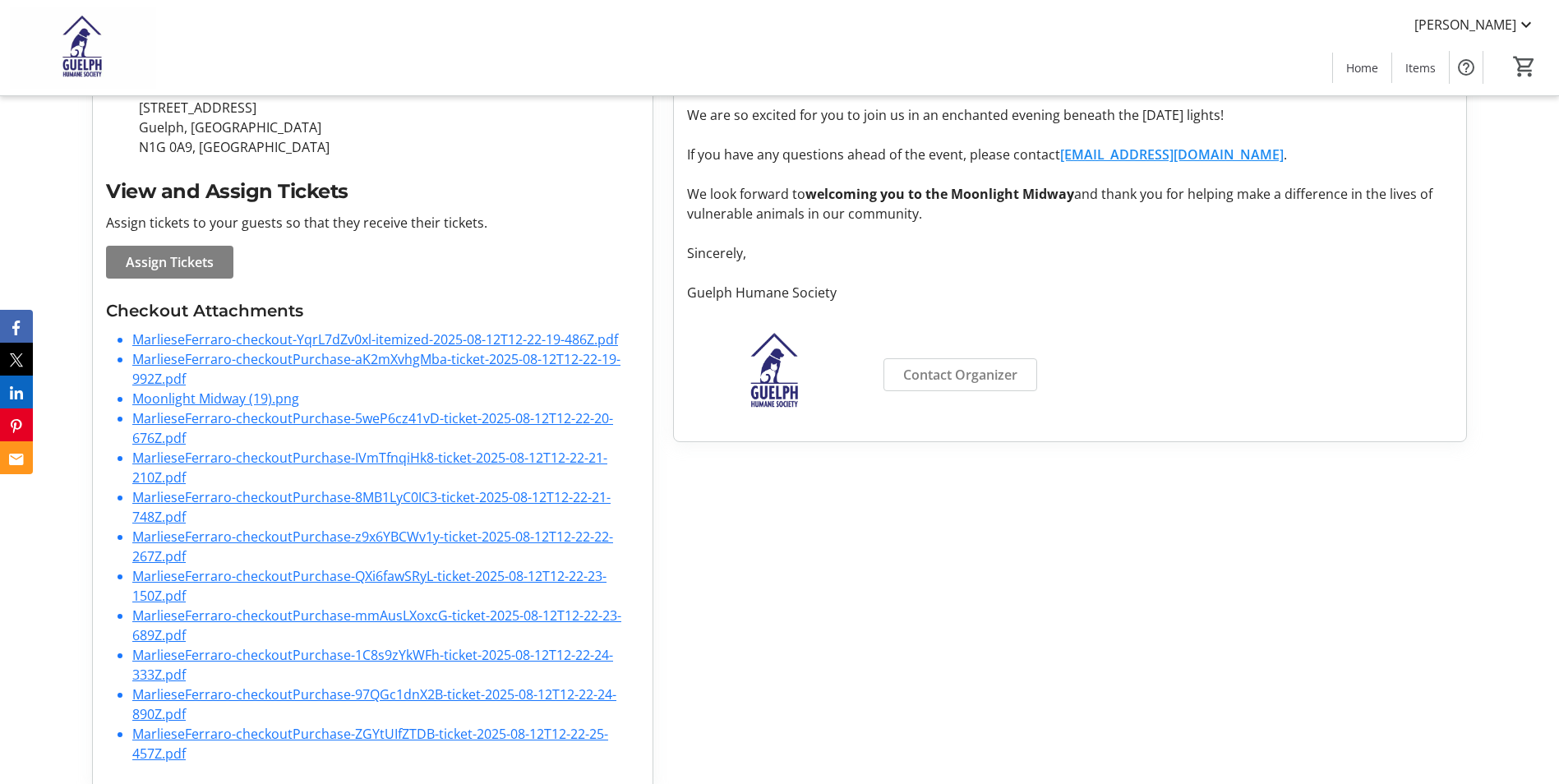
click at [199, 390] on link "Moonlight Midway (19).png" at bounding box center [216, 399] width 167 height 18
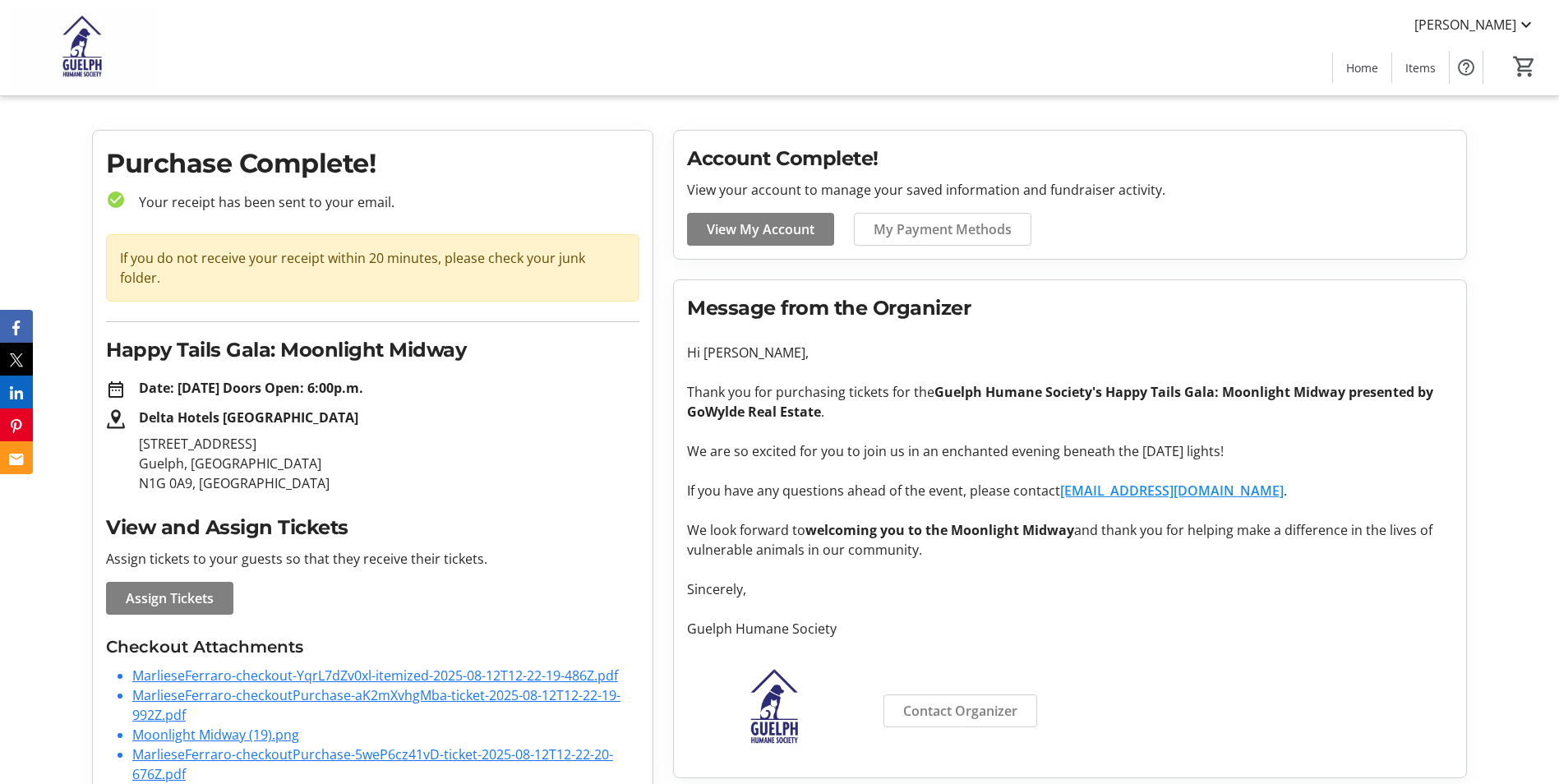
scroll to position [0, 0]
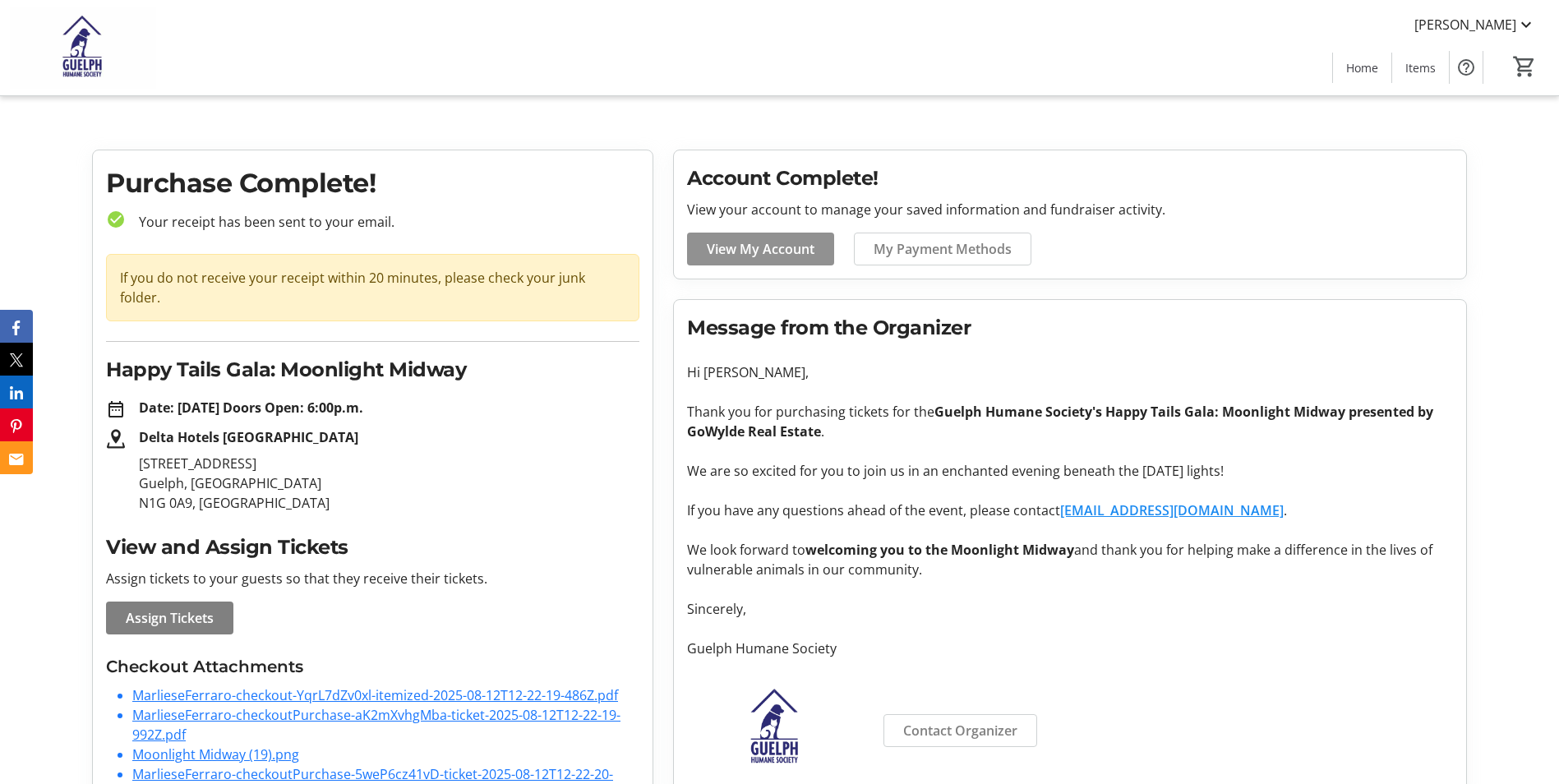
click at [788, 251] on span "View My Account" at bounding box center [760, 249] width 108 height 20
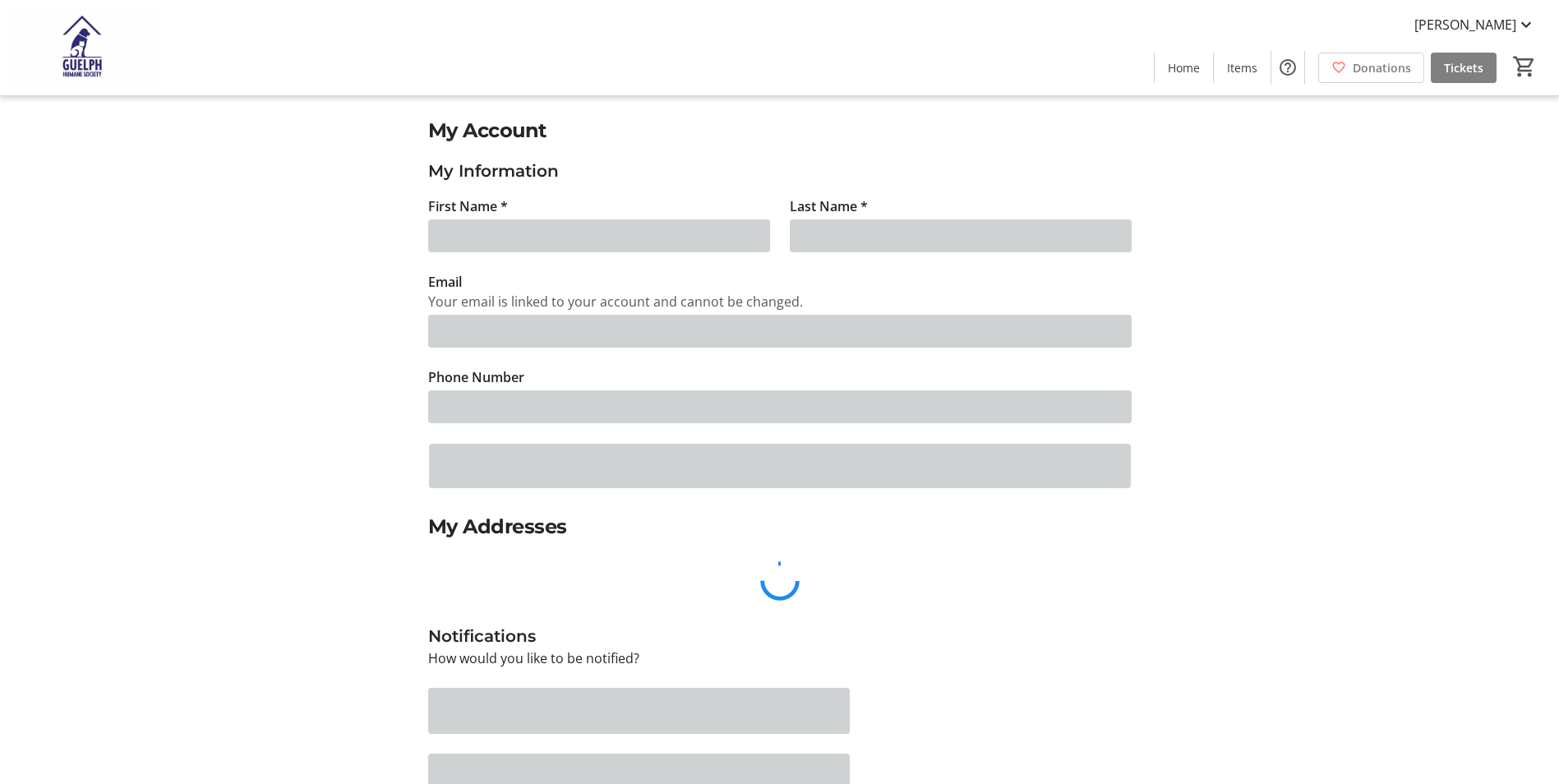
type input "[PERSON_NAME]"
type input "[EMAIL_ADDRESS][DOMAIN_NAME]"
type input "[PHONE_NUMBER]"
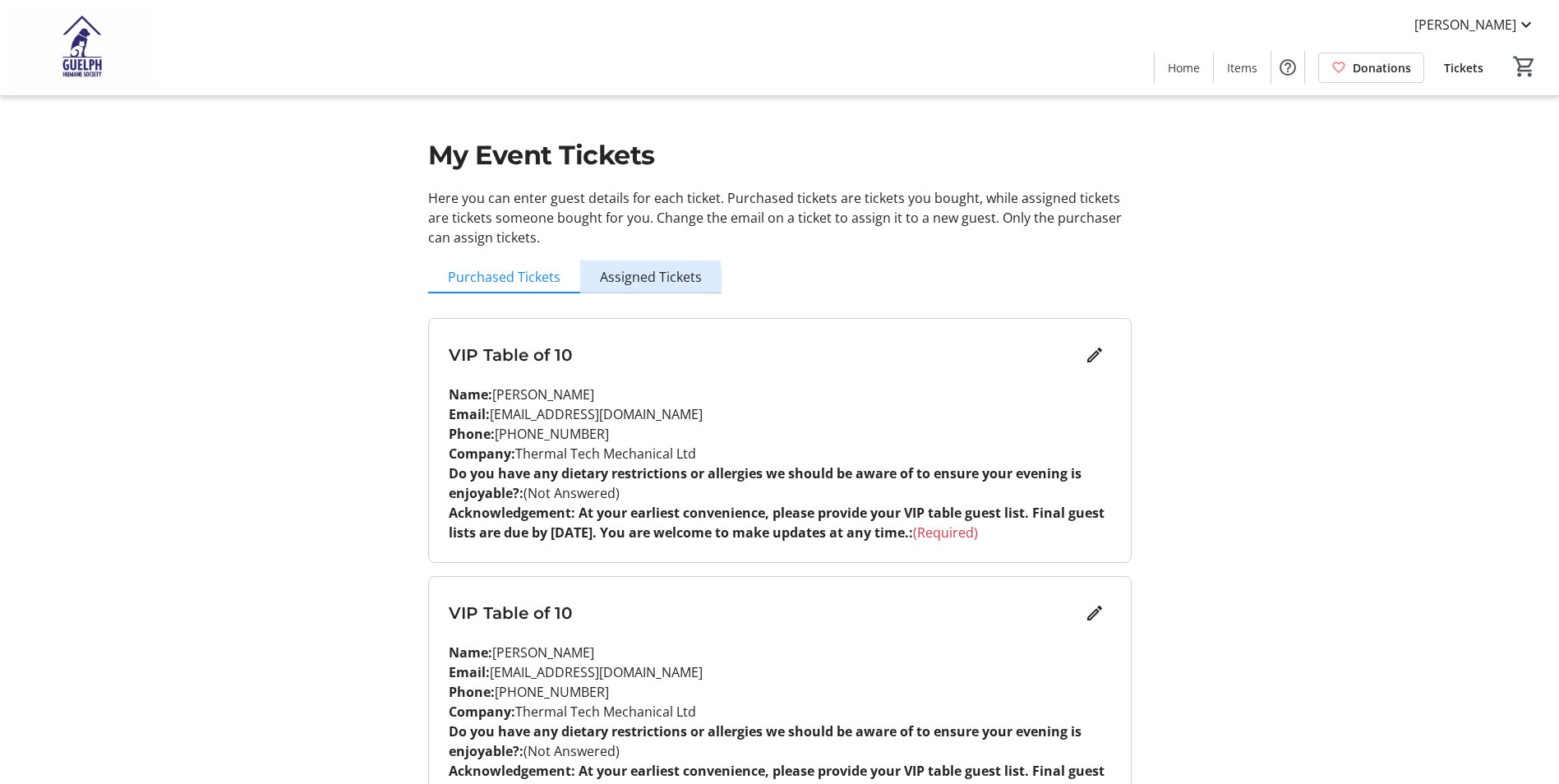
click at [640, 281] on span "Assigned Tickets" at bounding box center [650, 277] width 102 height 13
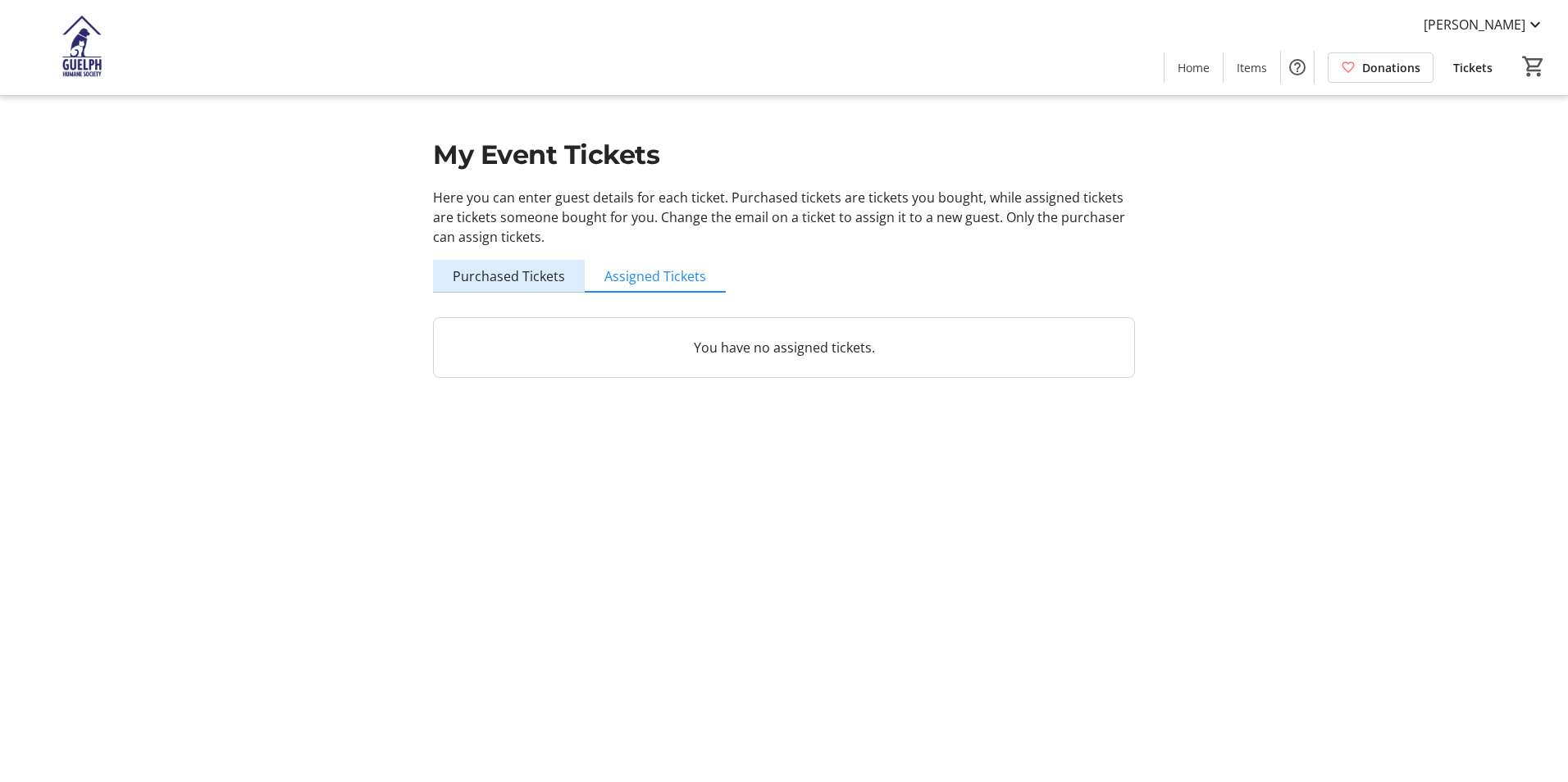
click at [523, 272] on span "Purchased Tickets" at bounding box center [508, 276] width 112 height 13
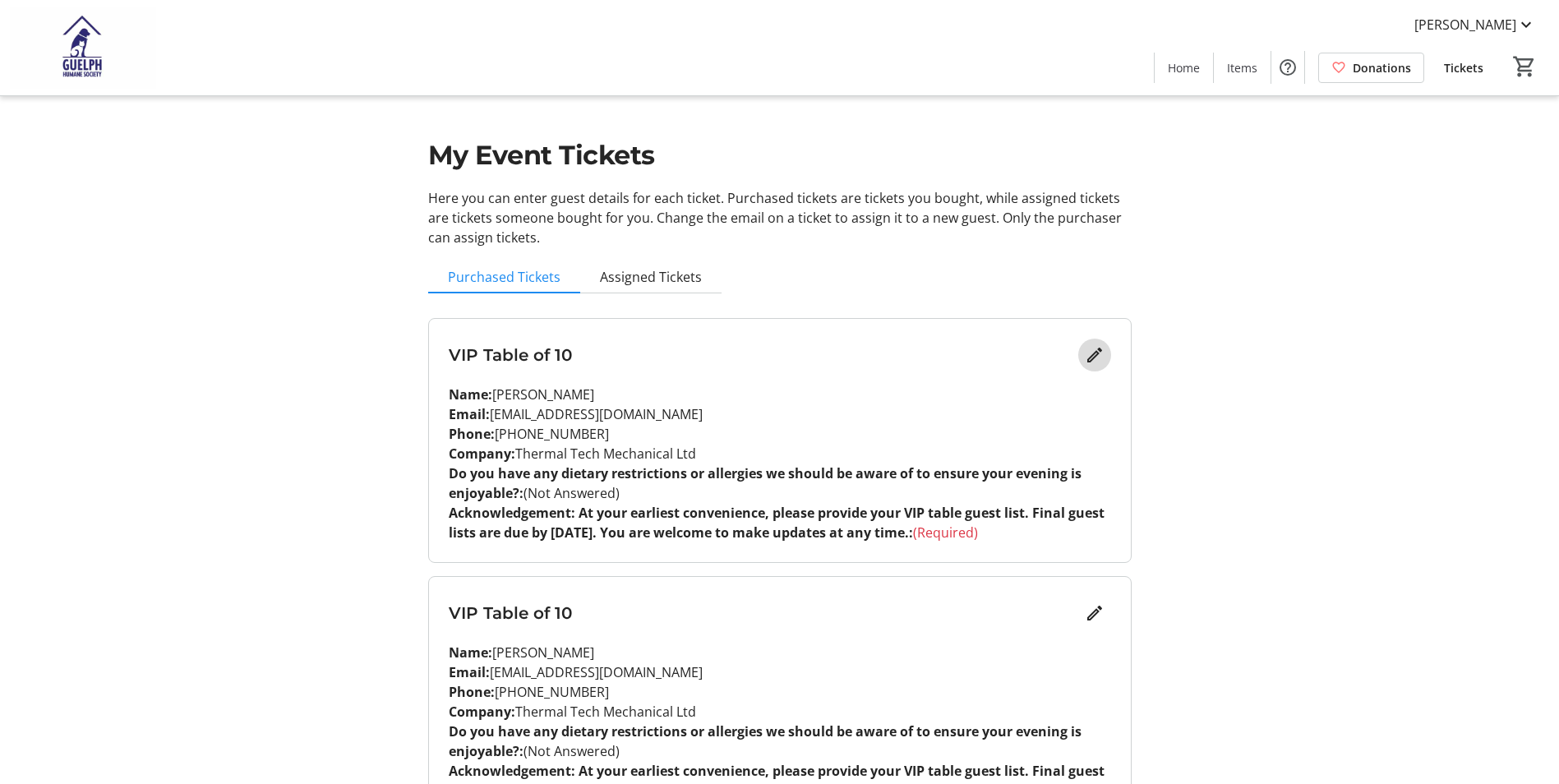
click at [1094, 354] on mat-icon "Edit" at bounding box center [1095, 355] width 20 height 20
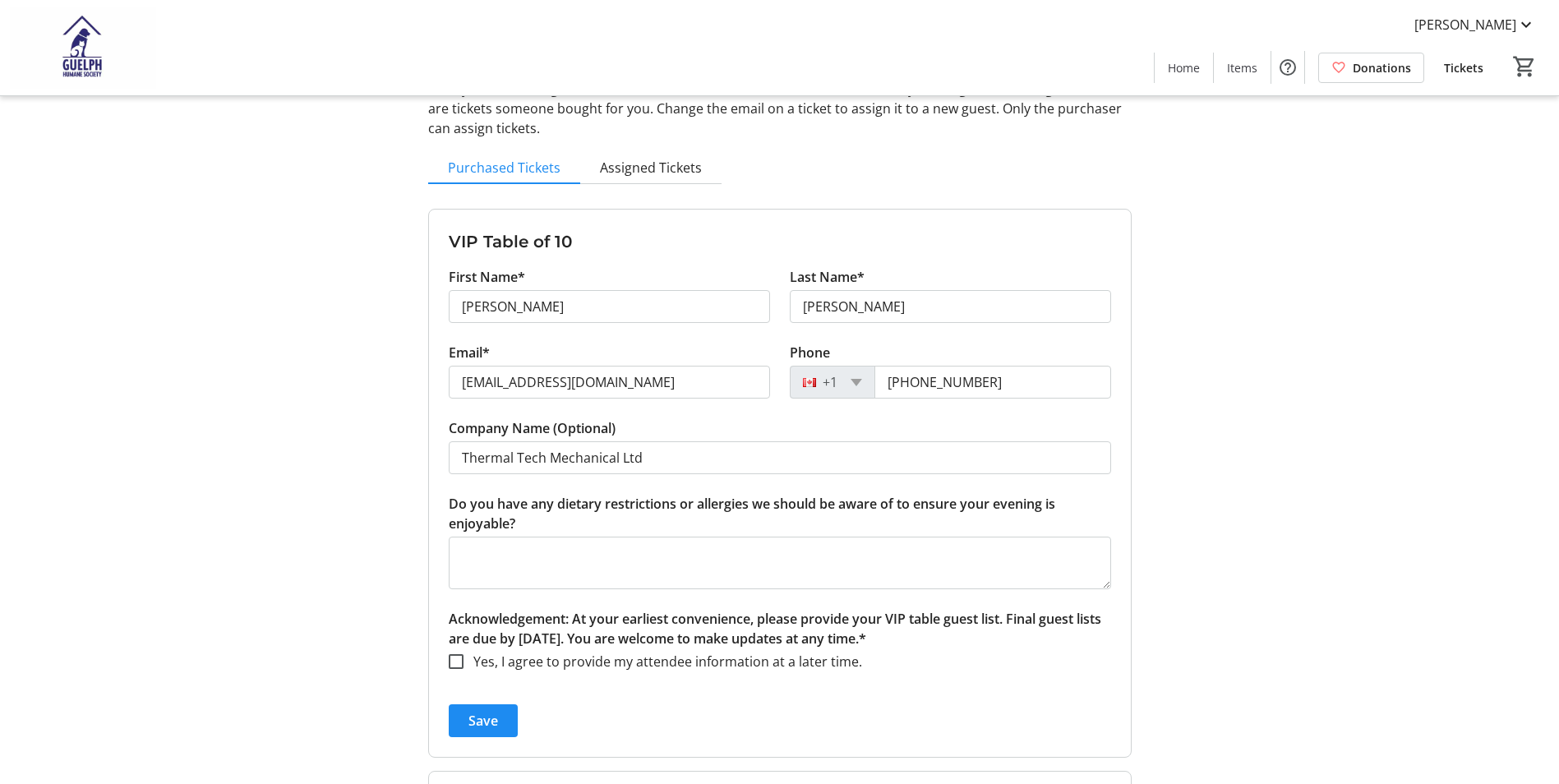
scroll to position [165, 0]
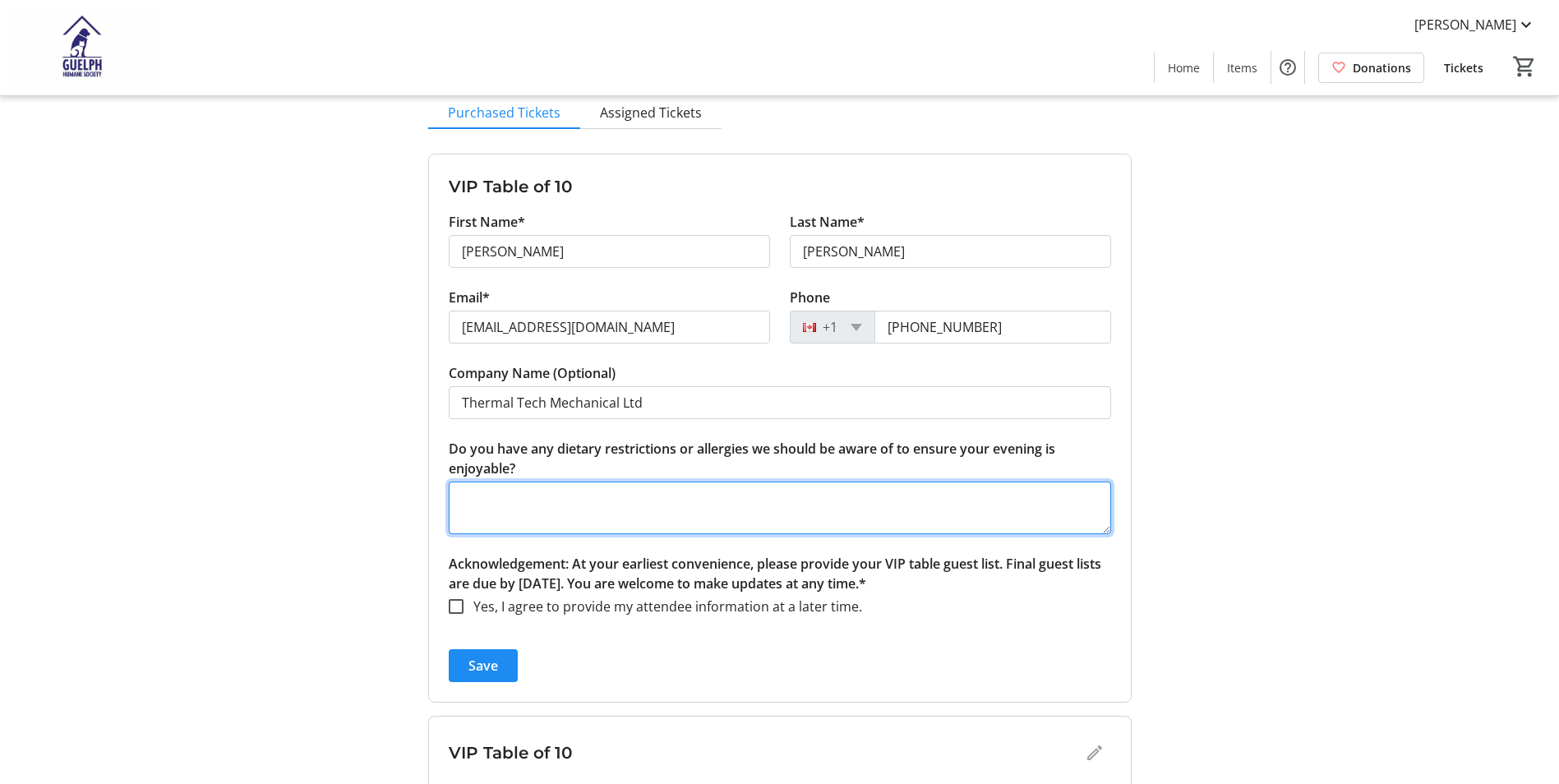
click at [477, 494] on textarea "Do you have any dietary restrictions or allergies we should be aware of to ensu…" at bounding box center [780, 508] width 662 height 53
type textarea "No"
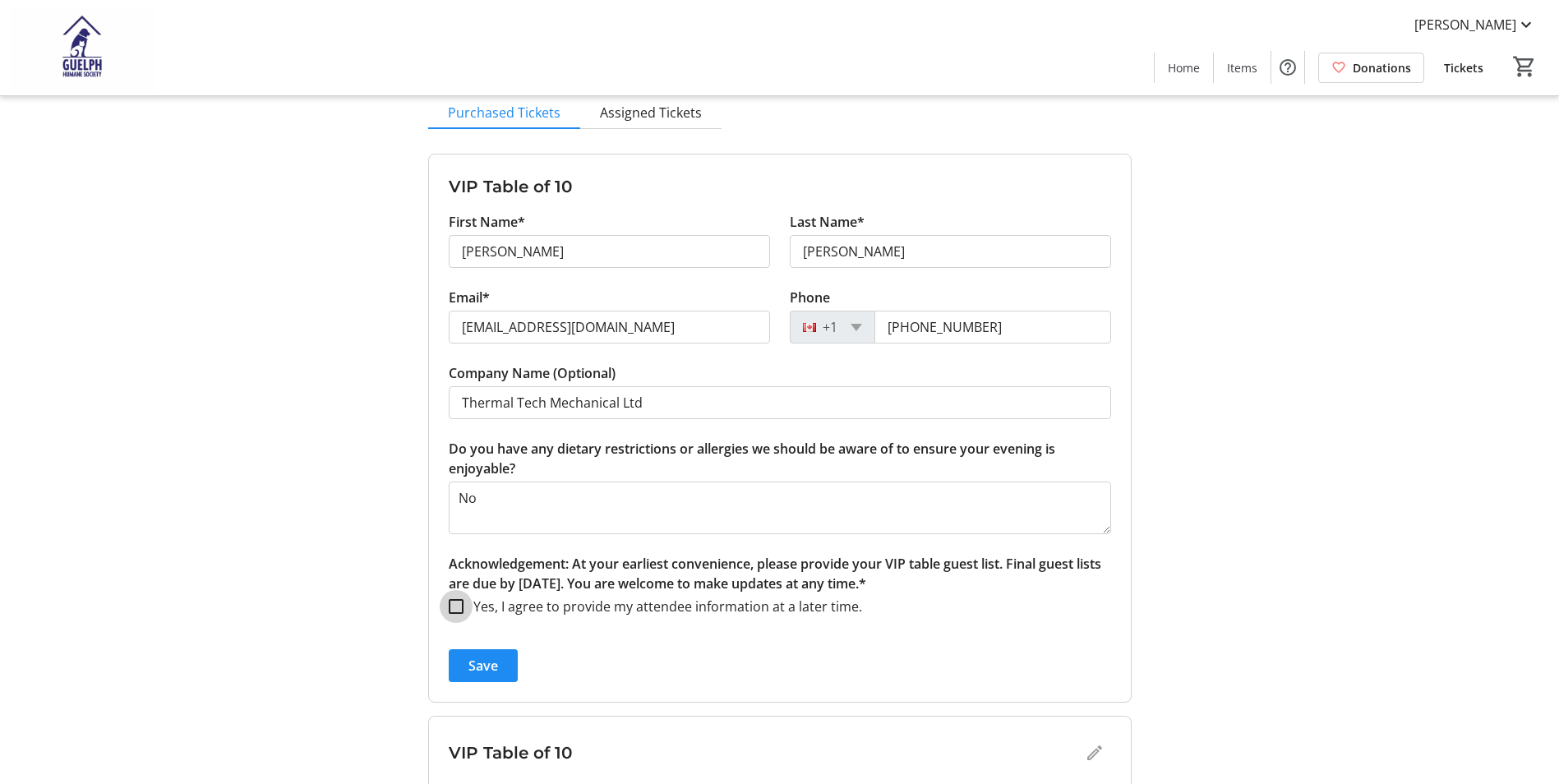
click at [455, 608] on input "Yes, I agree to provide my attendee information at a later time." at bounding box center [457, 606] width 15 height 15
click at [457, 605] on input "Yes, I agree to provide my attendee information at a later time." at bounding box center [457, 606] width 15 height 15
click at [487, 657] on form "VIP Table of 10 First Name* Marliese Last Name* Ferraro Email* marliesef@therma…" at bounding box center [780, 438] width 702 height 567
click at [461, 605] on input "Yes, I agree to provide my attendee information at a later time." at bounding box center [457, 606] width 15 height 15
checkbox input "true"
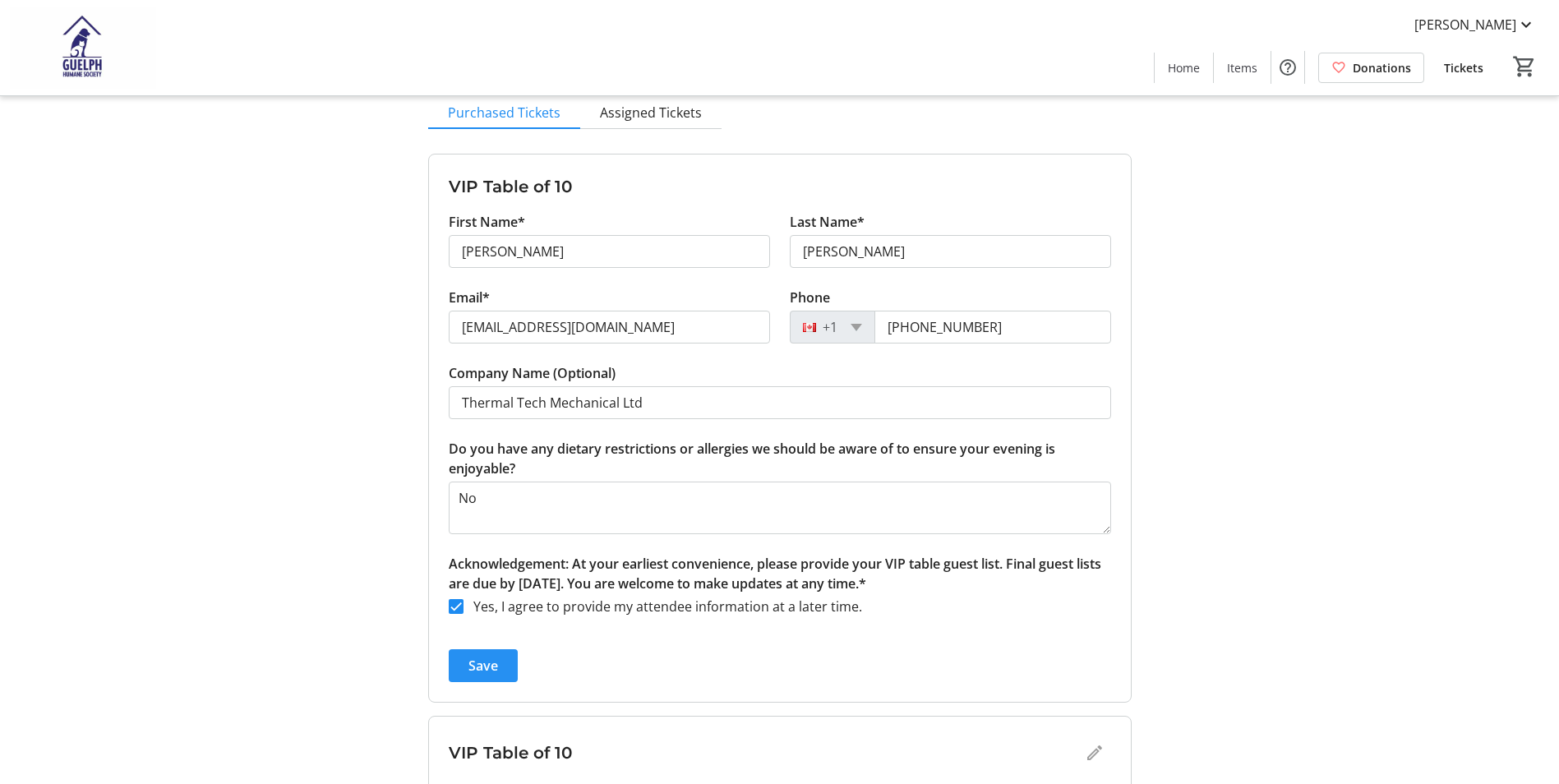
click at [489, 657] on span "Save" at bounding box center [483, 666] width 30 height 20
